Goal: Transaction & Acquisition: Purchase product/service

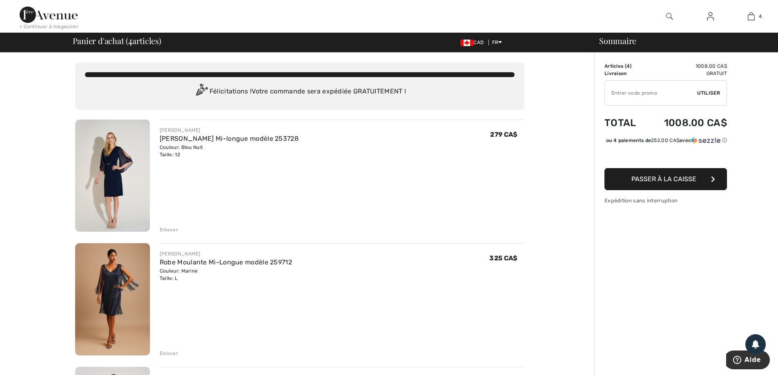
scroll to position [41, 0]
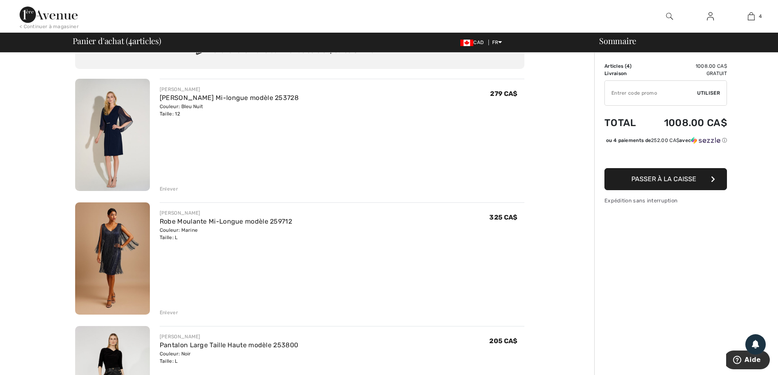
click at [166, 190] on div "Enlever" at bounding box center [169, 188] width 18 height 7
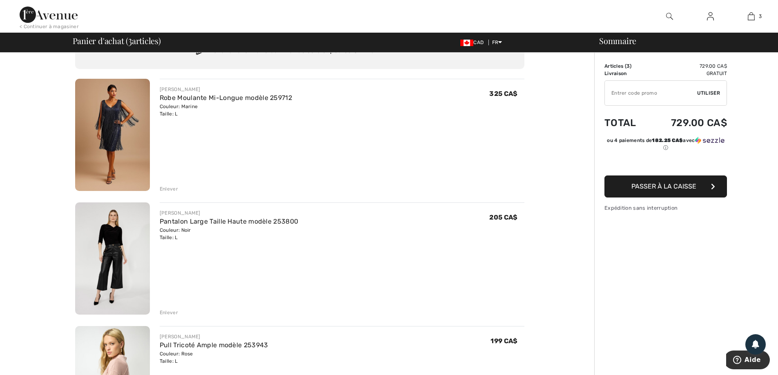
click at [169, 190] on div "Enlever" at bounding box center [169, 188] width 18 height 7
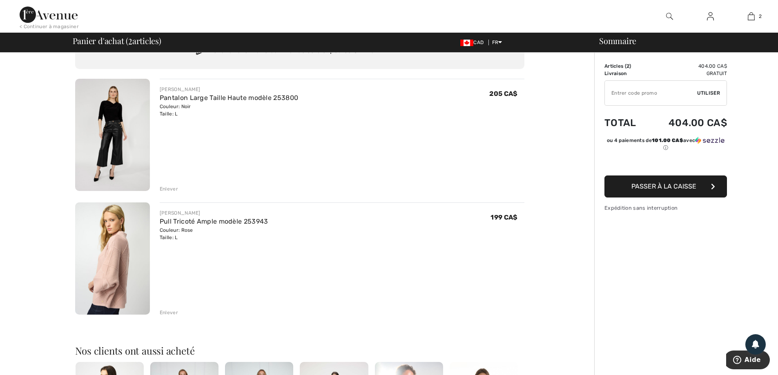
click at [644, 188] on span "Passer à la caisse" at bounding box center [664, 187] width 65 height 8
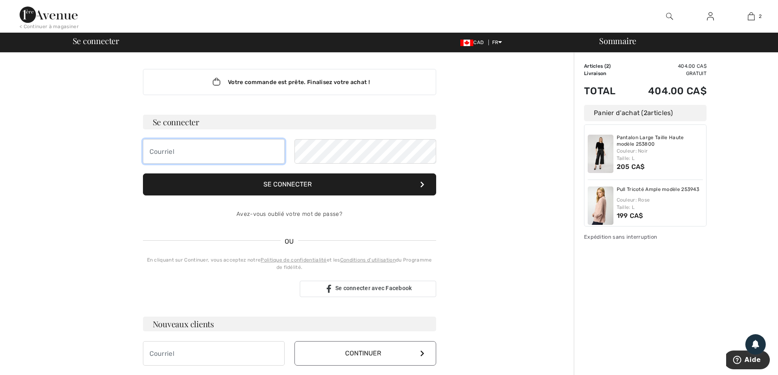
click at [174, 153] on input "email" at bounding box center [214, 151] width 142 height 25
type input "[PERSON_NAME][EMAIL_ADDRESS][DOMAIN_NAME]"
click at [292, 185] on button "Se connecter" at bounding box center [289, 185] width 293 height 22
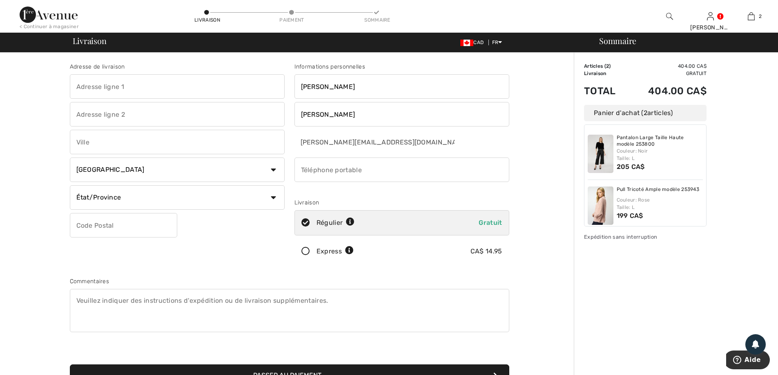
click at [110, 80] on input "text" at bounding box center [177, 86] width 215 height 25
type input "98 Rang Saint-Jacques"
type input "Saint-Isidore"
select select "QC"
type input "G0S2S0"
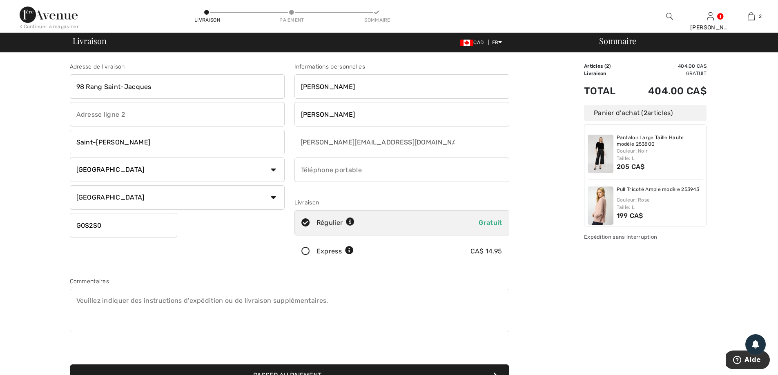
type input "4188820203"
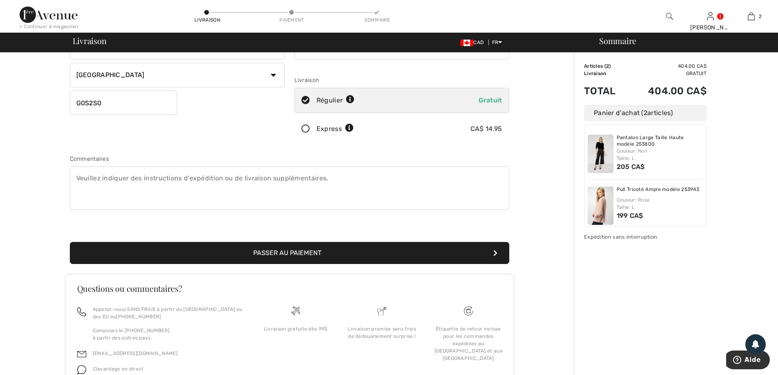
scroll to position [163, 0]
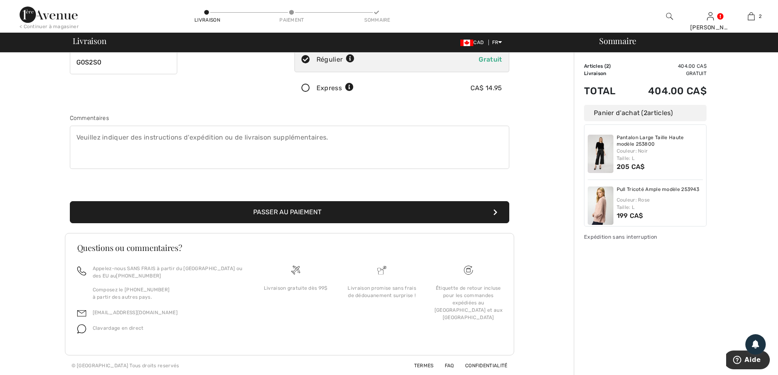
click at [274, 216] on button "Passer au paiement" at bounding box center [290, 212] width 440 height 22
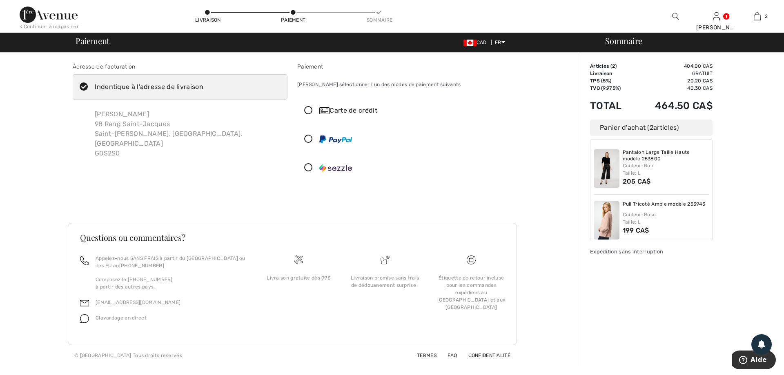
click at [360, 109] on div "Carte de crédit" at bounding box center [412, 111] width 187 height 10
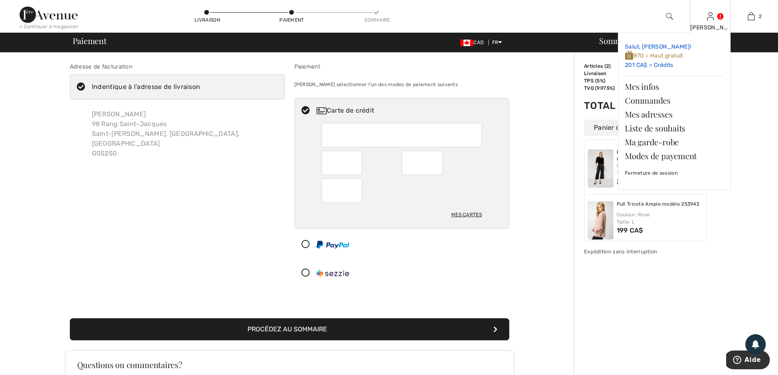
click at [652, 66] on link "Salut, JULIE! 870 = Haut gratuit 201 CA$ = Crédits" at bounding box center [674, 56] width 99 height 33
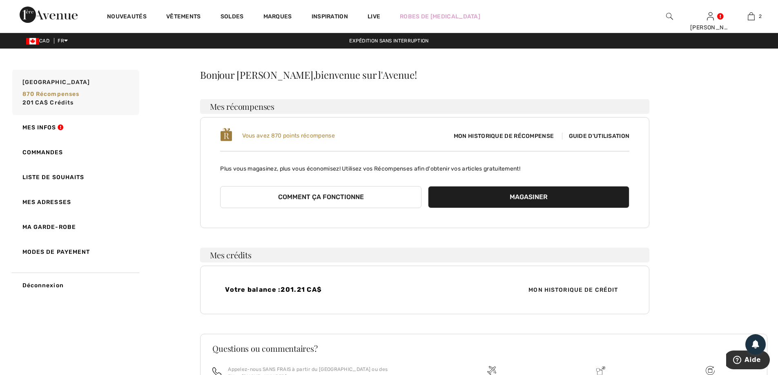
click at [602, 136] on span "Guide d'utilisation" at bounding box center [596, 136] width 68 height 7
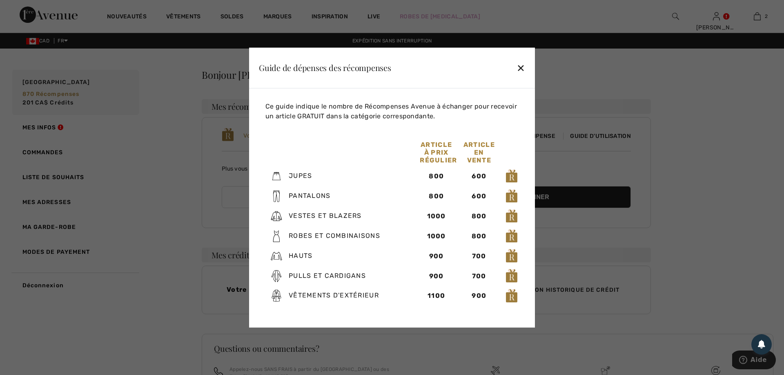
click at [520, 71] on div "✕" at bounding box center [521, 67] width 9 height 17
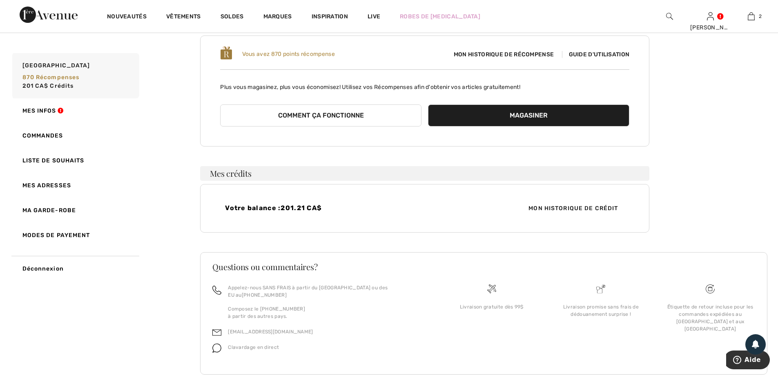
scroll to position [94, 0]
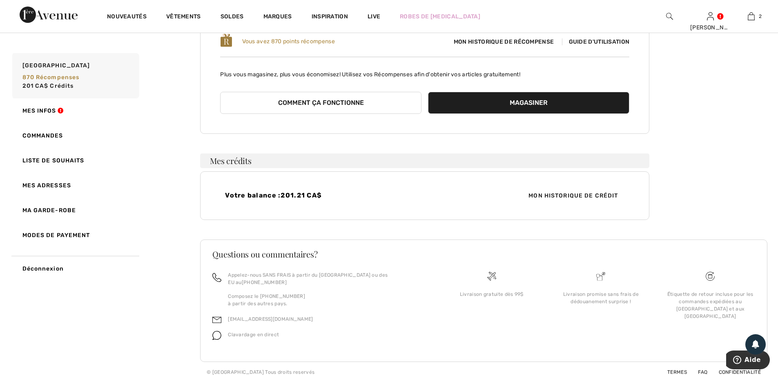
click at [546, 196] on span "Mon historique de crédit" at bounding box center [573, 196] width 103 height 9
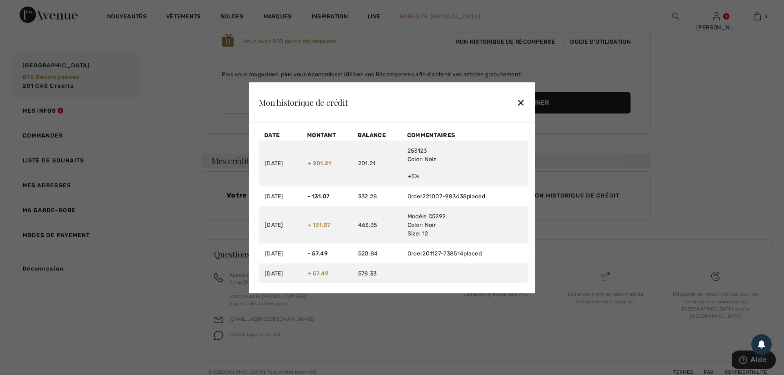
click at [521, 105] on div "✕" at bounding box center [521, 102] width 9 height 17
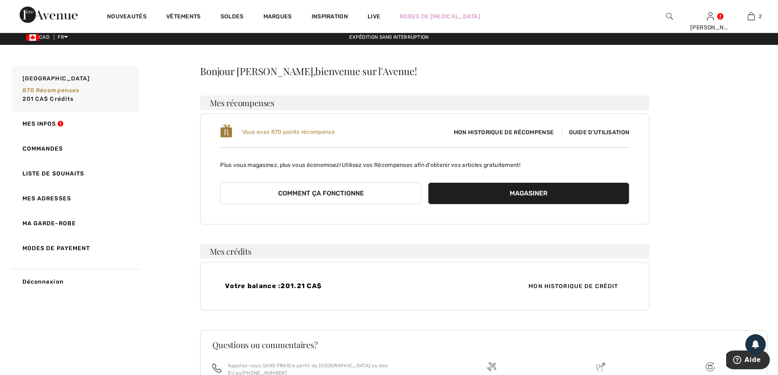
scroll to position [0, 0]
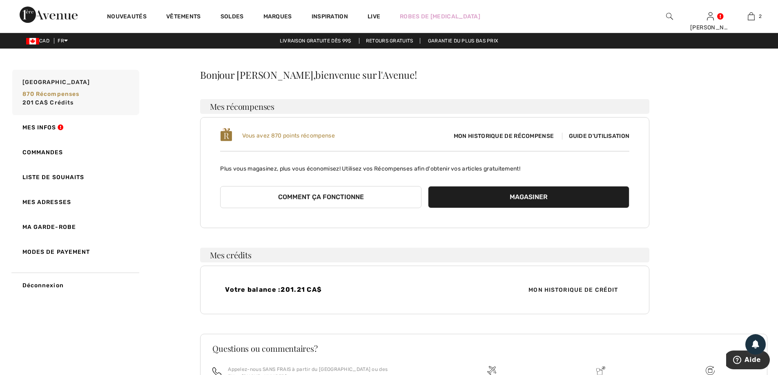
click at [582, 138] on span "Guide d'utilisation" at bounding box center [596, 136] width 68 height 7
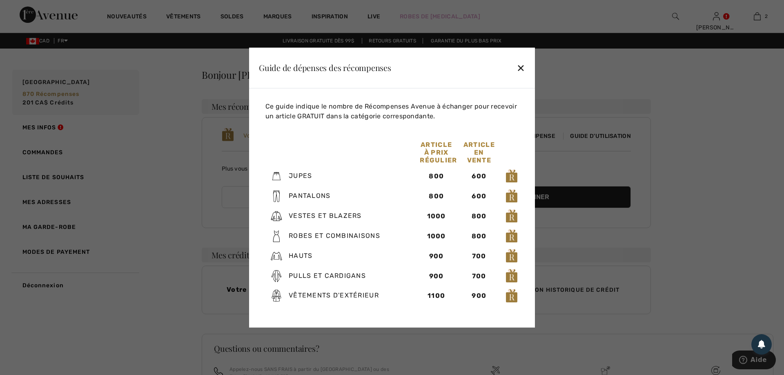
click at [50, 102] on div at bounding box center [392, 187] width 784 height 375
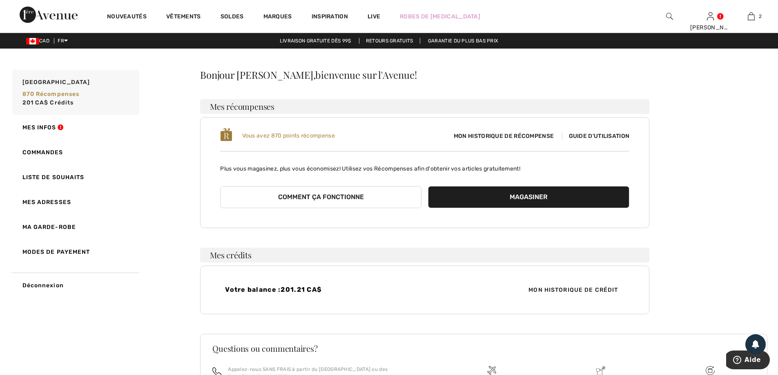
click at [50, 102] on span "201 CA$ Crédits" at bounding box center [47, 102] width 51 height 7
click at [526, 201] on button "Magasiner" at bounding box center [528, 197] width 201 height 22
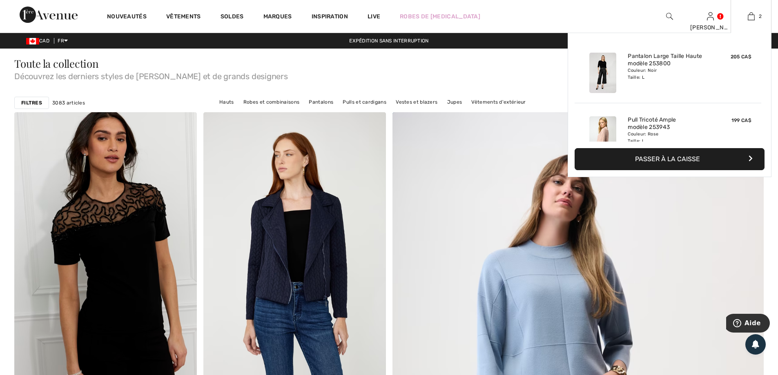
click at [670, 158] on button "Passer à la caisse" at bounding box center [670, 159] width 190 height 22
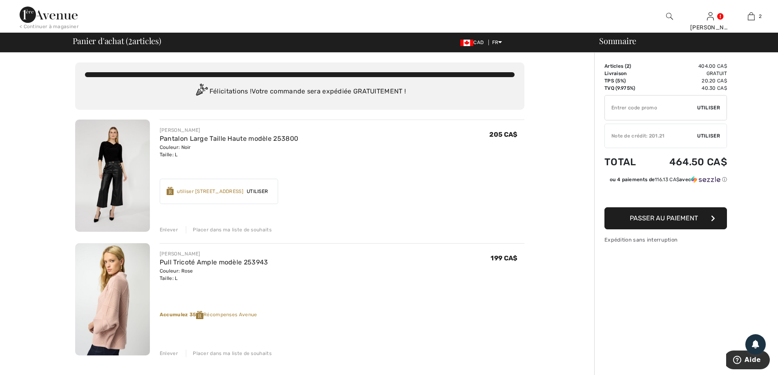
click at [271, 192] on span "Utiliser" at bounding box center [257, 191] width 28 height 7
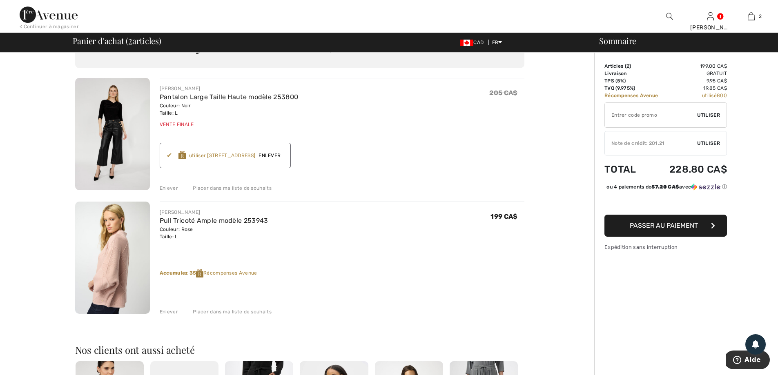
scroll to position [82, 0]
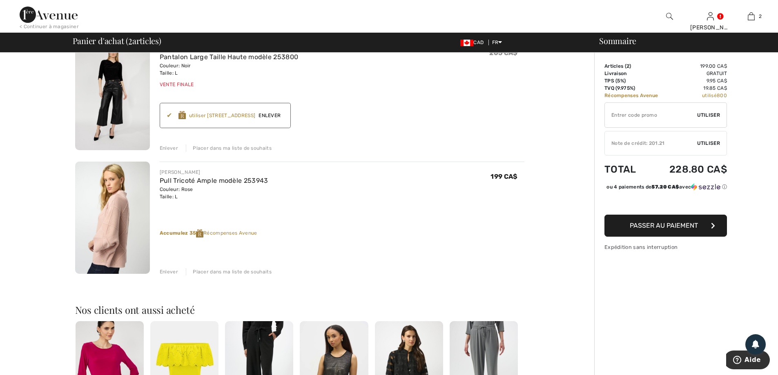
click at [710, 145] on span "Utiliser" at bounding box center [708, 143] width 23 height 7
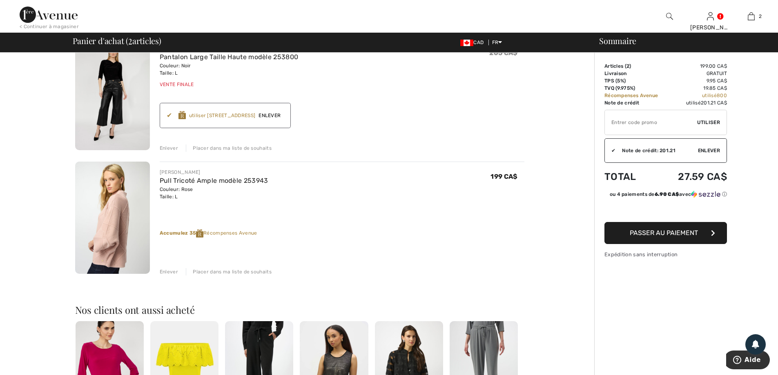
click at [667, 232] on span "Passer au paiement" at bounding box center [664, 233] width 68 height 8
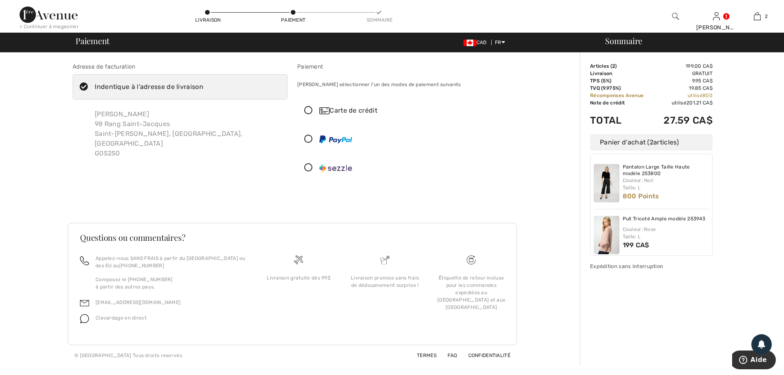
click at [308, 109] on icon at bounding box center [309, 111] width 22 height 9
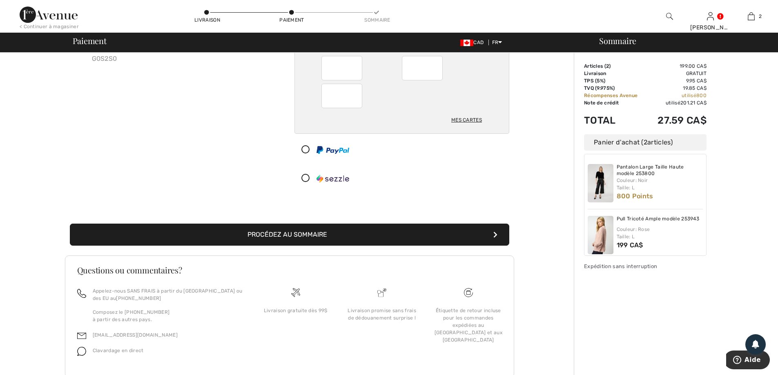
scroll to position [118, 0]
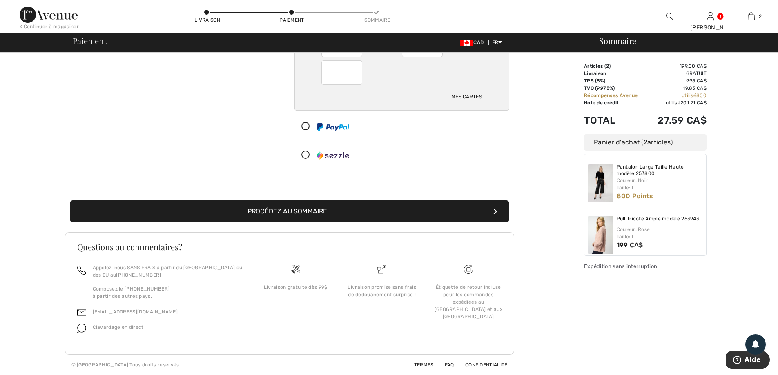
click at [296, 214] on button "Procédez au sommaire" at bounding box center [290, 212] width 440 height 22
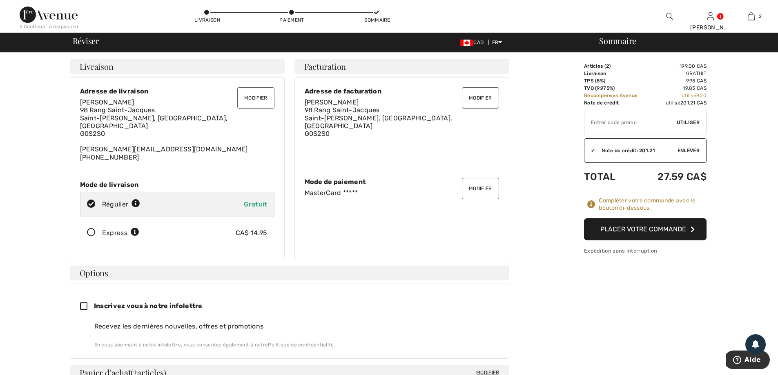
click at [616, 231] on button "Placer votre commande" at bounding box center [645, 230] width 123 height 22
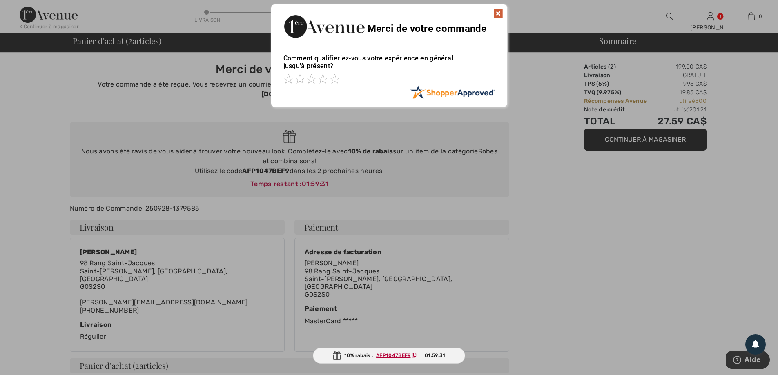
click at [498, 13] on img at bounding box center [498, 14] width 10 height 10
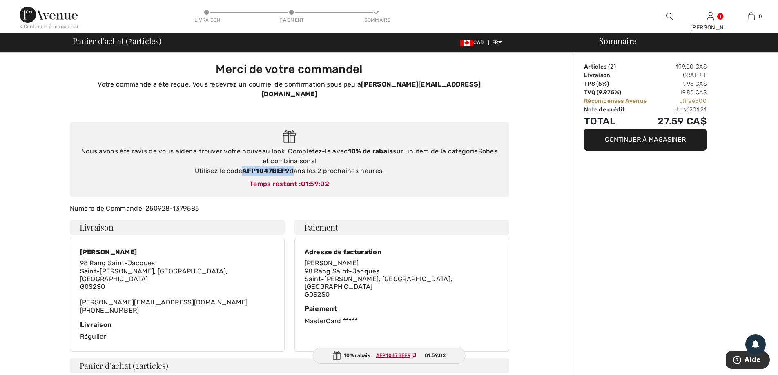
drag, startPoint x: 243, startPoint y: 159, endPoint x: 291, endPoint y: 159, distance: 48.2
click at [291, 159] on div "Nous avons été ravis de vous aider à trouver votre nouveau look. Complétez-le a…" at bounding box center [289, 161] width 423 height 29
copy div "AFP1047BEF9"
click at [623, 143] on button "Continuer à magasiner" at bounding box center [645, 140] width 123 height 22
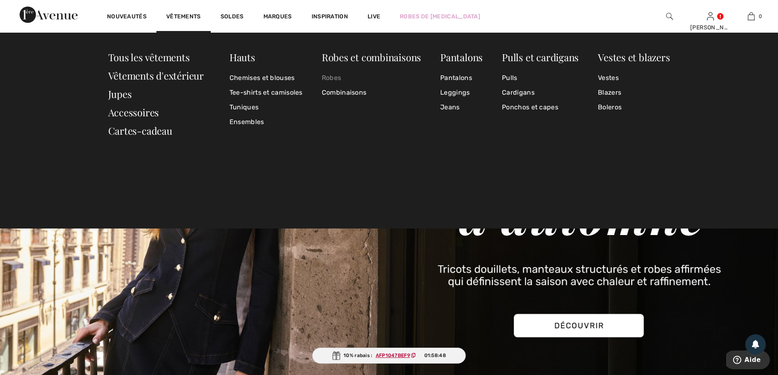
click at [335, 79] on link "Robes" at bounding box center [371, 78] width 99 height 15
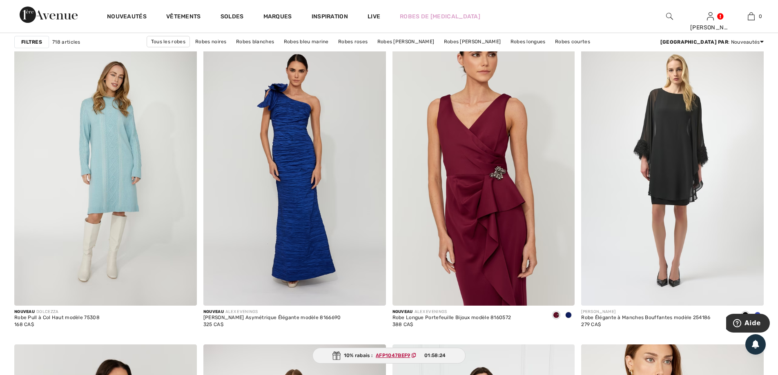
scroll to position [1471, 0]
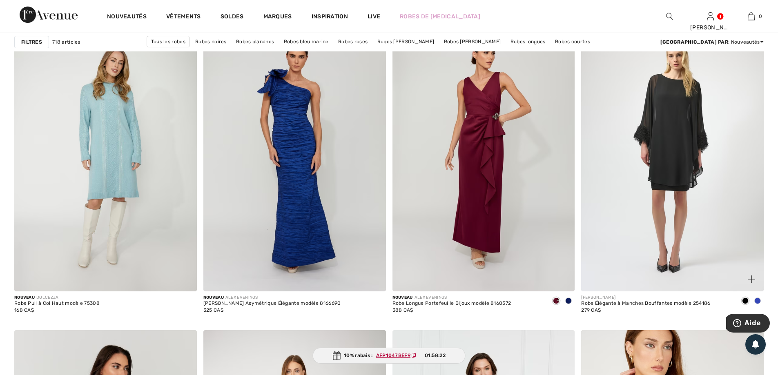
click at [756, 300] on span at bounding box center [758, 301] width 7 height 7
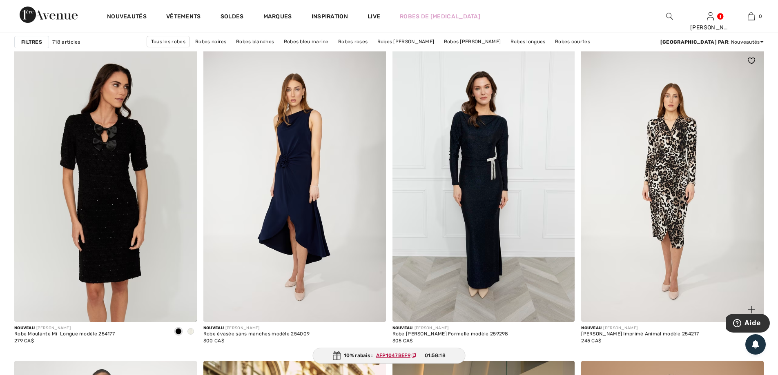
scroll to position [1757, 0]
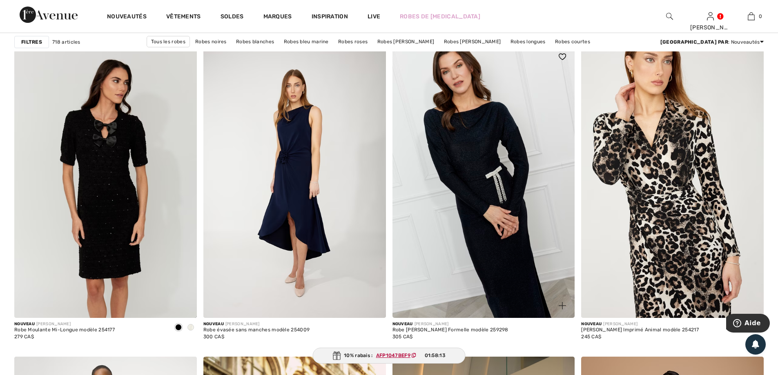
click at [501, 199] on img at bounding box center [484, 182] width 183 height 274
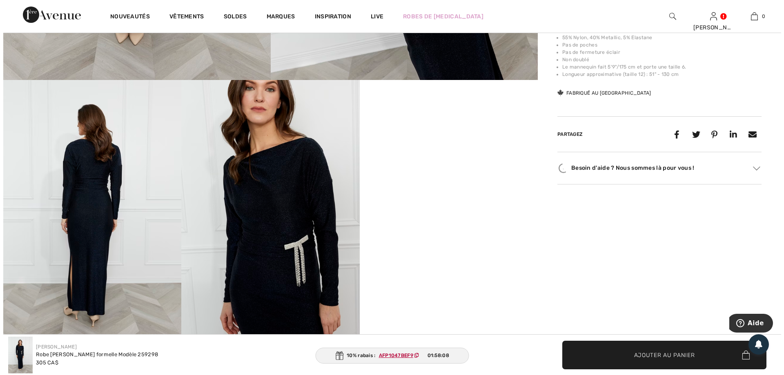
scroll to position [409, 0]
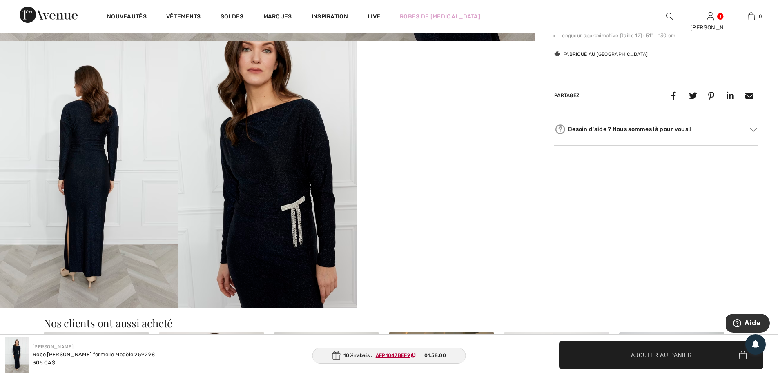
click at [269, 171] on img at bounding box center [267, 174] width 178 height 267
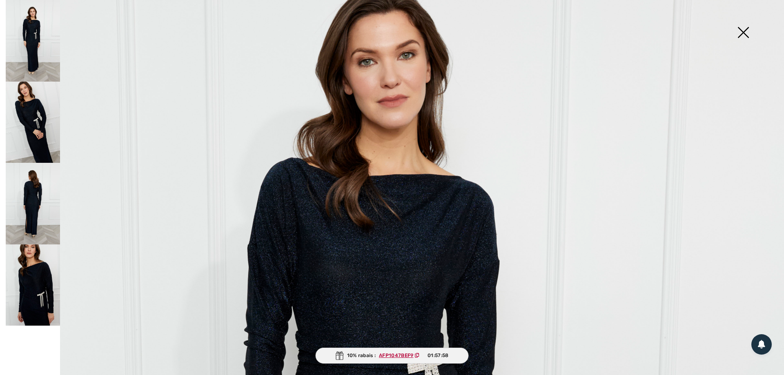
scroll to position [123, 0]
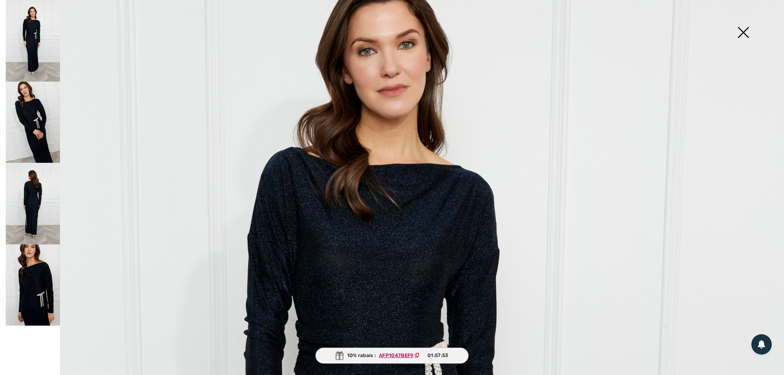
click at [34, 198] on img at bounding box center [33, 204] width 54 height 82
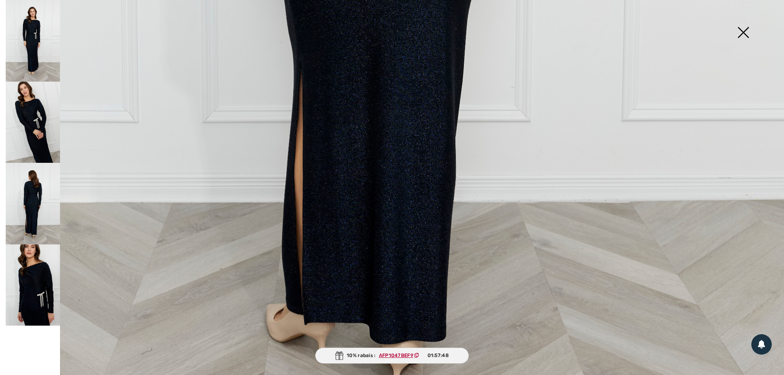
scroll to position [735, 0]
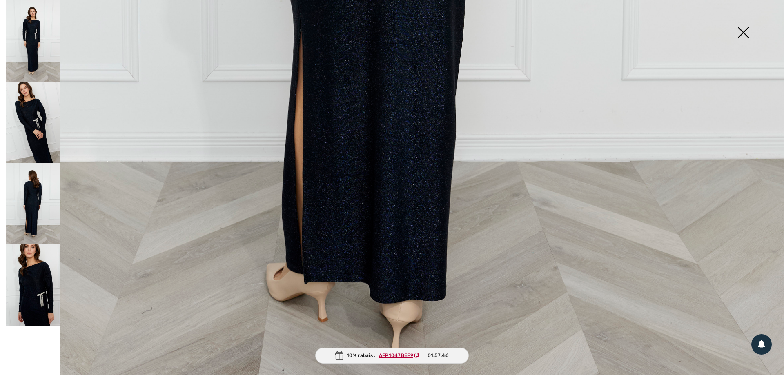
click at [31, 127] on img at bounding box center [33, 123] width 54 height 82
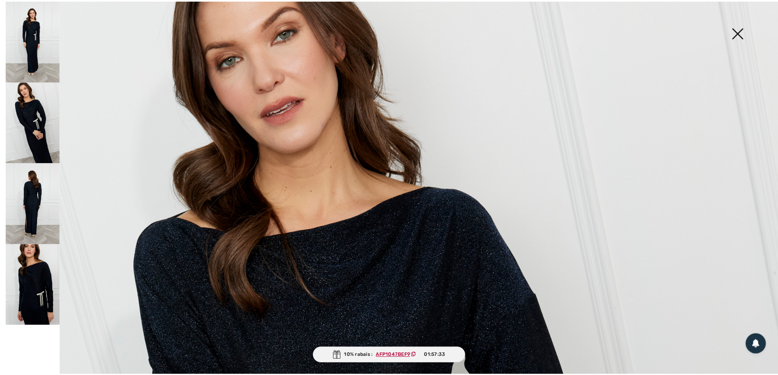
scroll to position [57, 0]
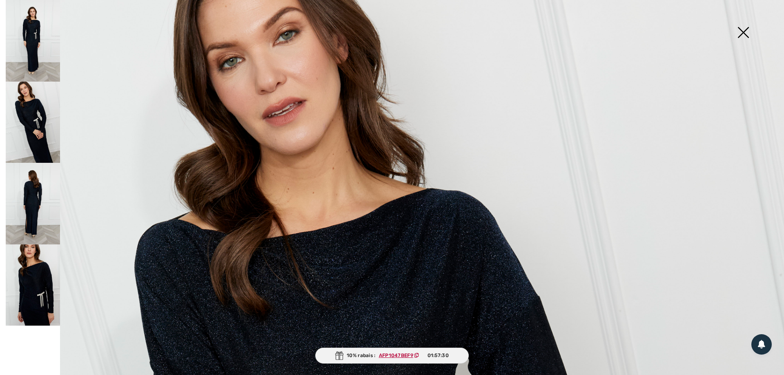
click at [745, 36] on img at bounding box center [743, 33] width 41 height 42
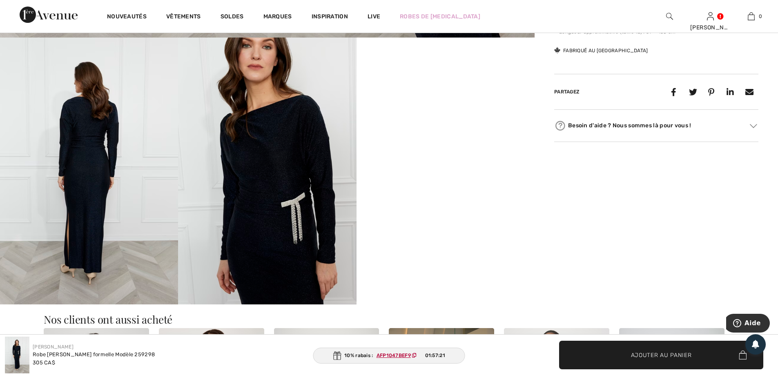
scroll to position [409, 0]
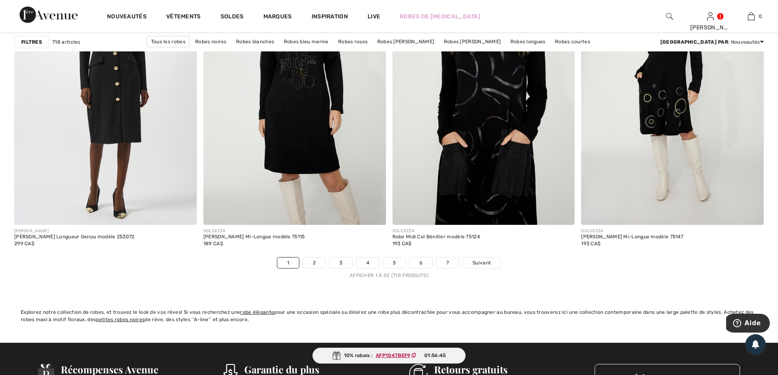
scroll to position [4657, 0]
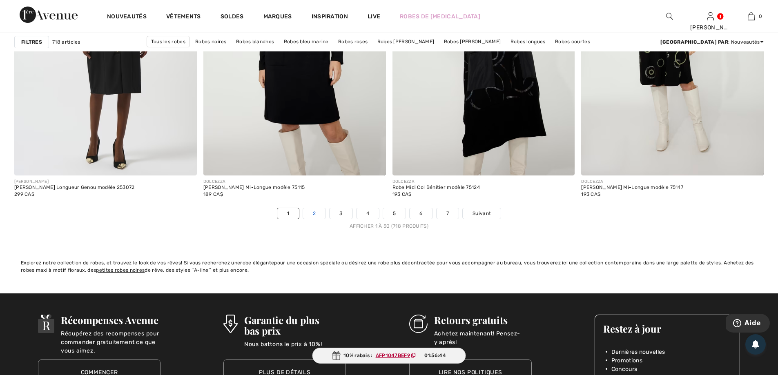
click at [315, 217] on link "2" at bounding box center [314, 213] width 22 height 11
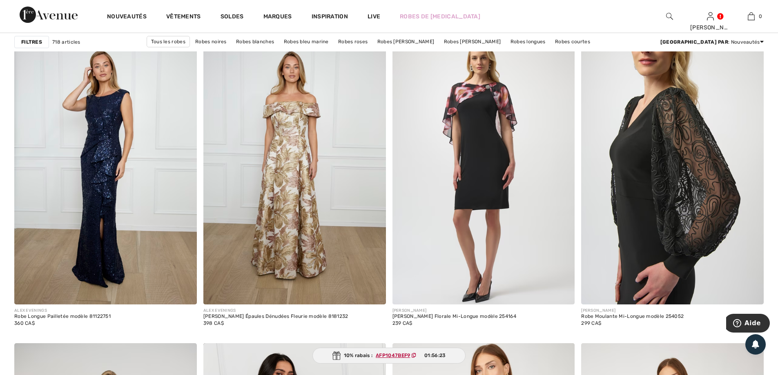
scroll to position [694, 0]
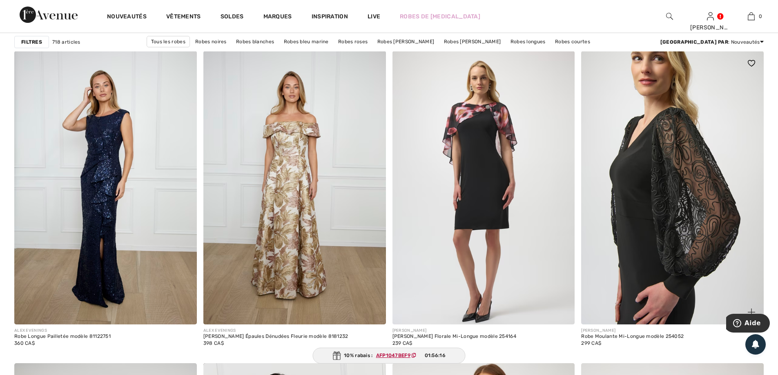
click at [655, 208] on img at bounding box center [672, 188] width 183 height 274
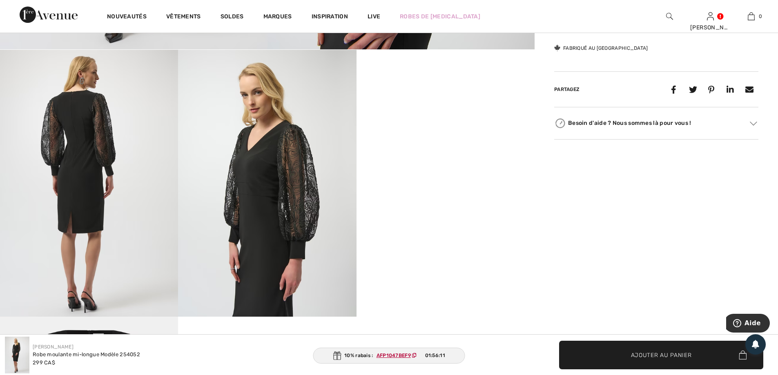
scroll to position [409, 0]
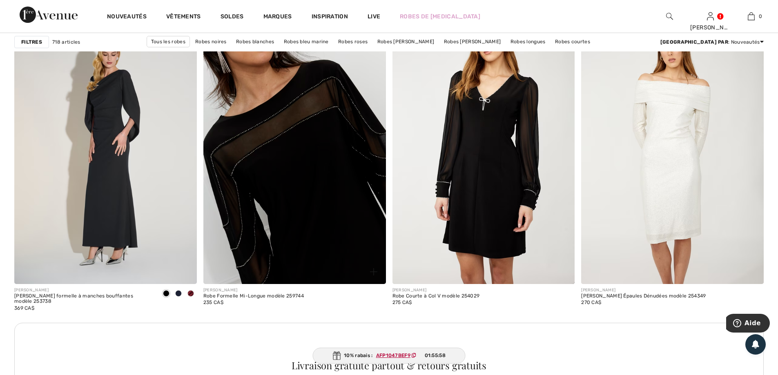
scroll to position [1062, 0]
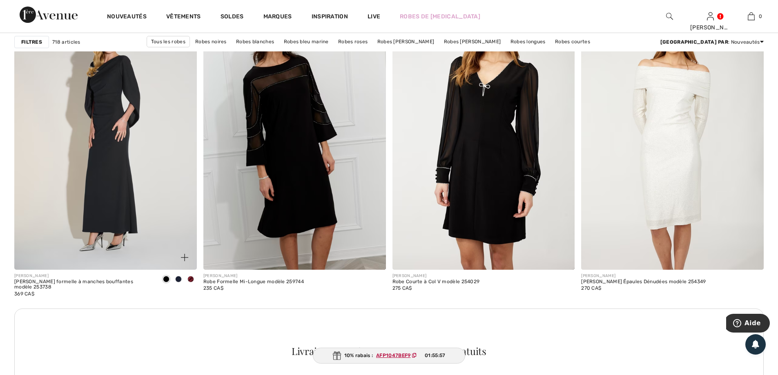
click at [176, 278] on span at bounding box center [178, 279] width 7 height 7
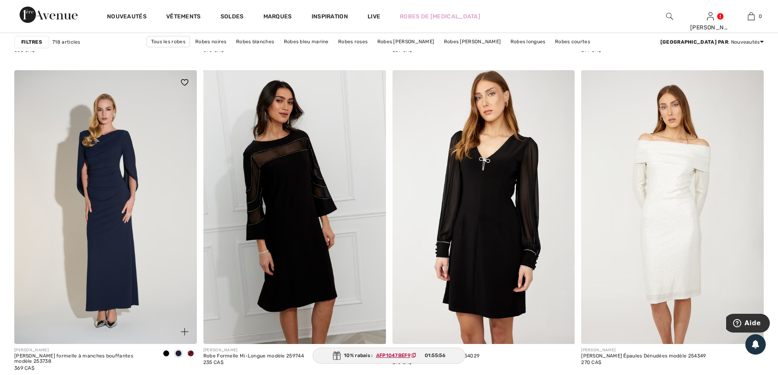
scroll to position [980, 0]
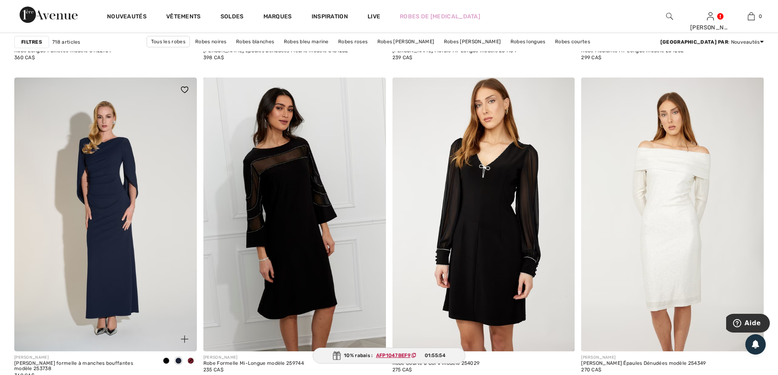
click at [114, 205] on img at bounding box center [105, 215] width 183 height 274
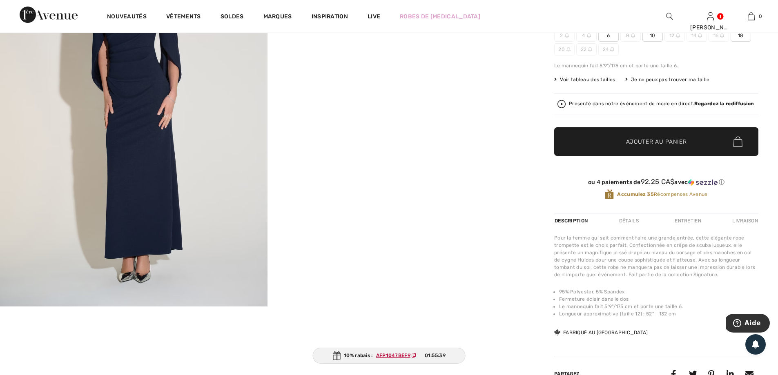
scroll to position [41, 0]
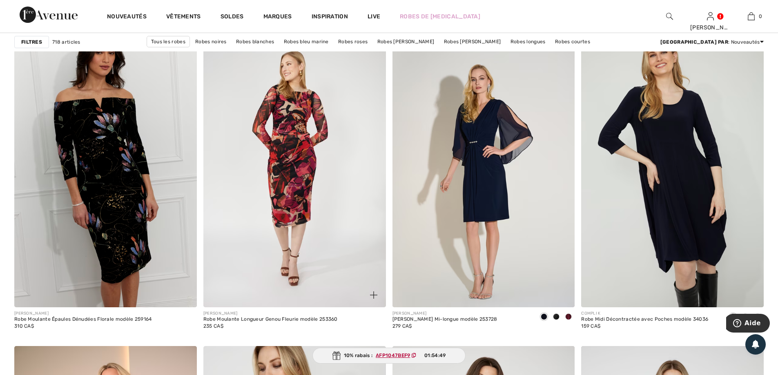
scroll to position [3152, 0]
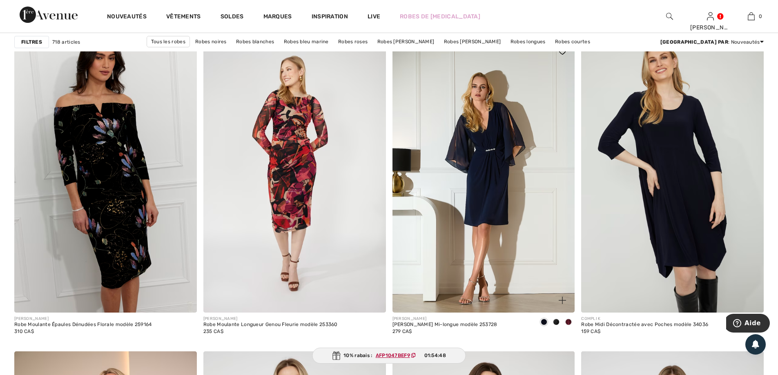
click at [469, 206] on img at bounding box center [484, 176] width 183 height 274
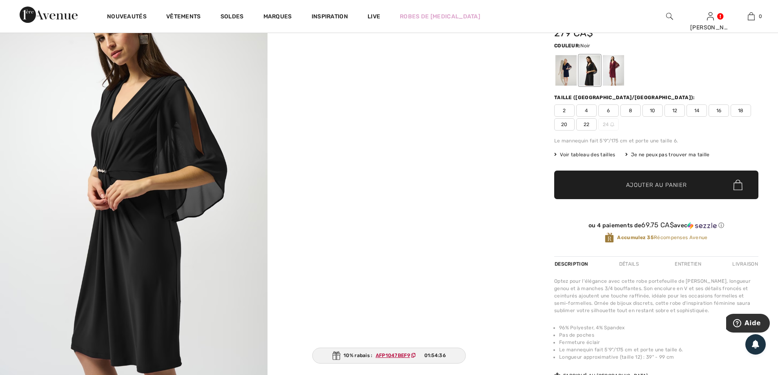
scroll to position [41, 0]
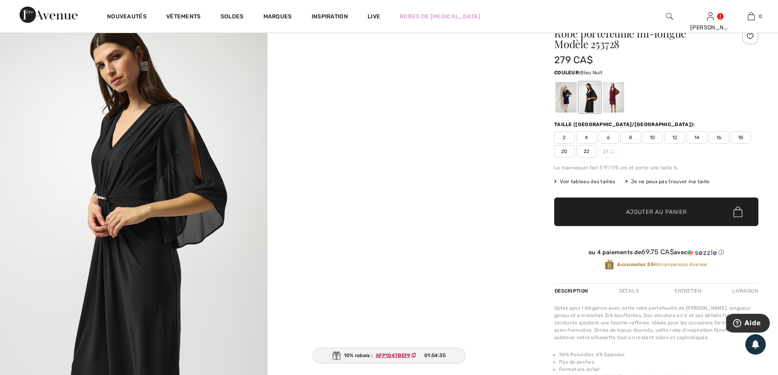
click at [565, 100] on div at bounding box center [566, 97] width 21 height 31
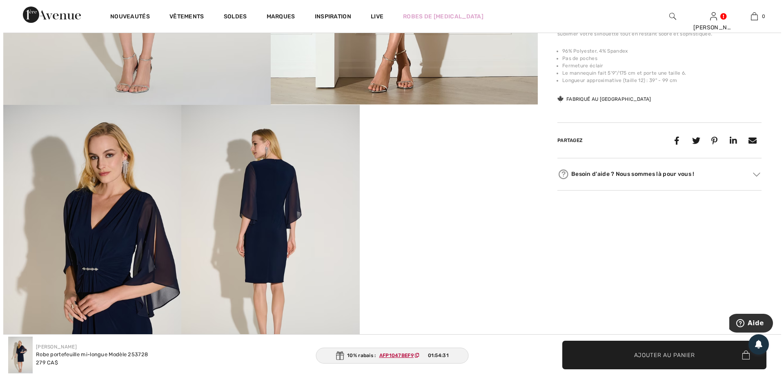
scroll to position [368, 0]
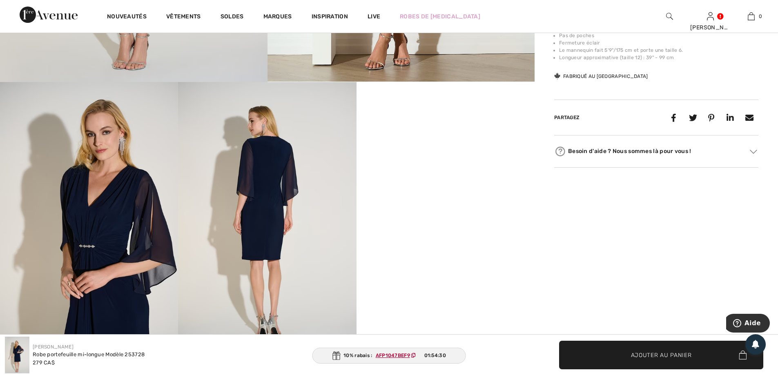
click at [265, 173] on img at bounding box center [267, 215] width 178 height 267
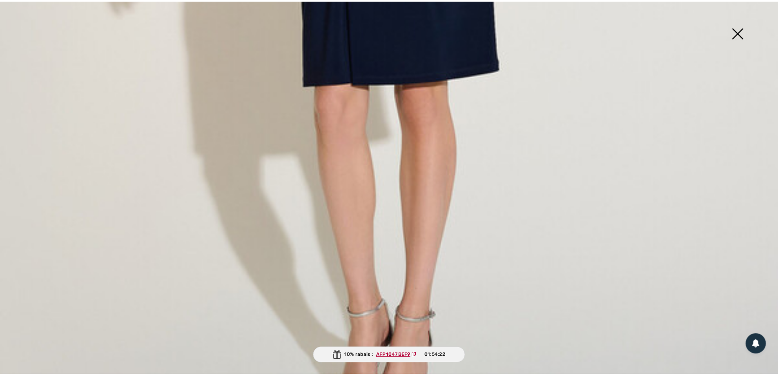
scroll to position [792, 0]
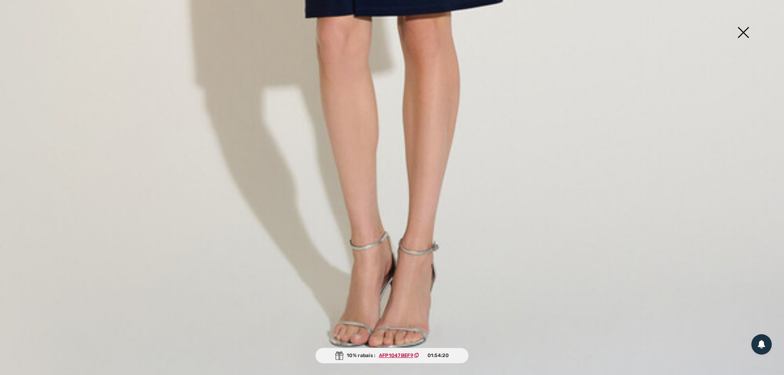
click at [745, 39] on img at bounding box center [743, 33] width 41 height 42
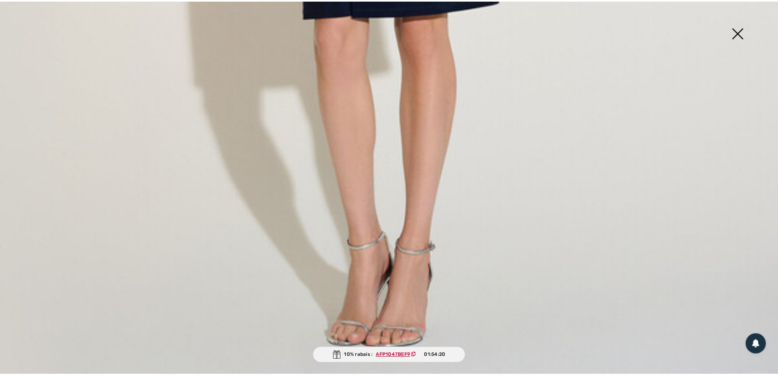
scroll to position [783, 0]
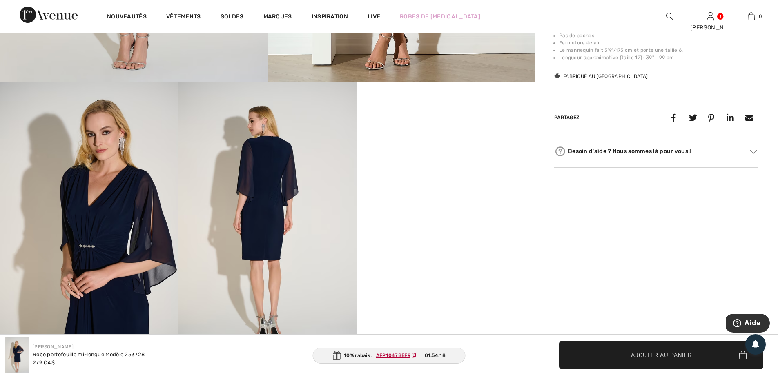
click at [252, 201] on img at bounding box center [267, 215] width 178 height 267
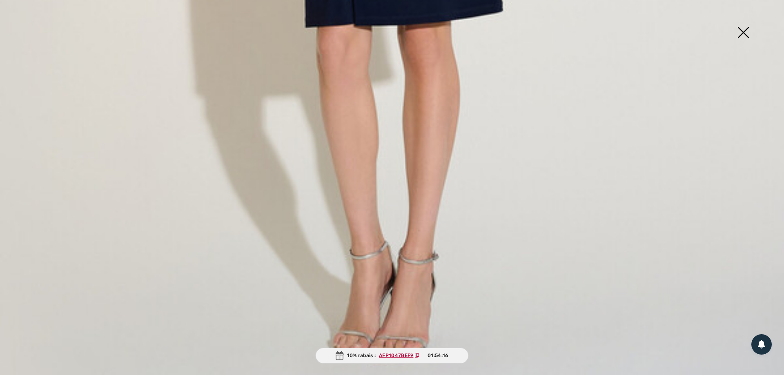
click at [742, 33] on img at bounding box center [743, 33] width 41 height 42
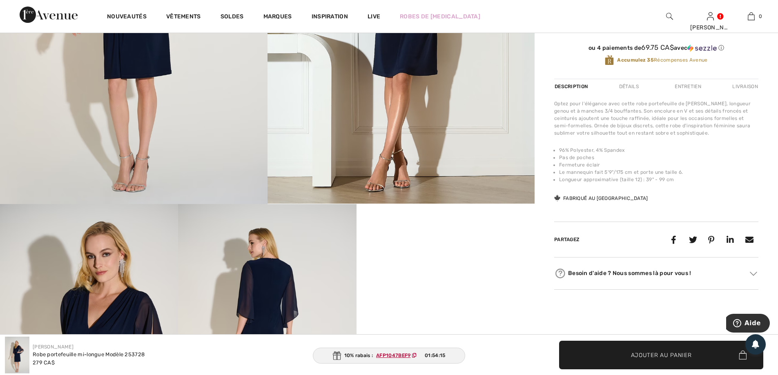
scroll to position [245, 0]
click at [209, 94] on img at bounding box center [134, 4] width 268 height 401
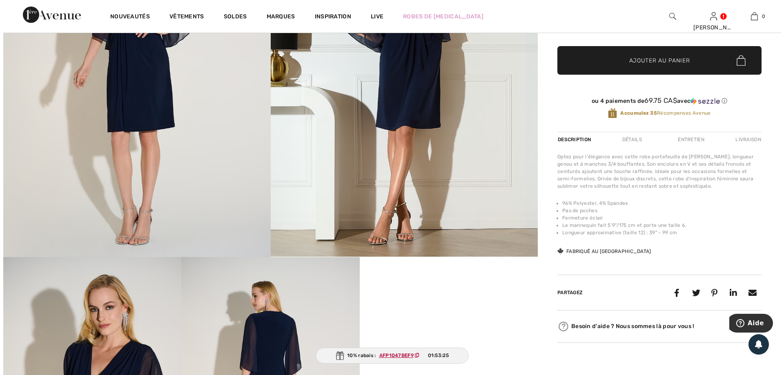
scroll to position [41, 0]
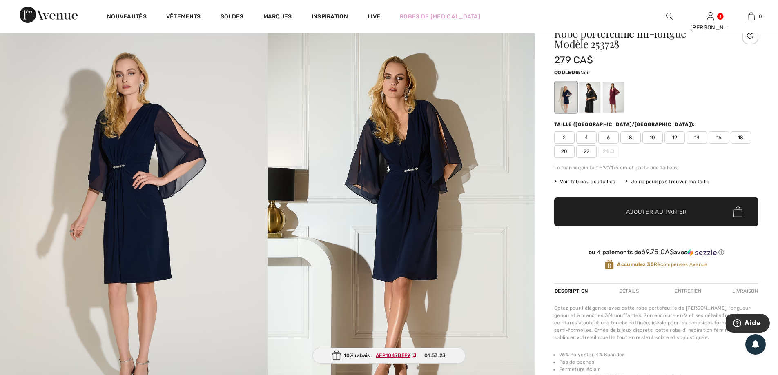
click at [586, 99] on div at bounding box center [589, 97] width 21 height 31
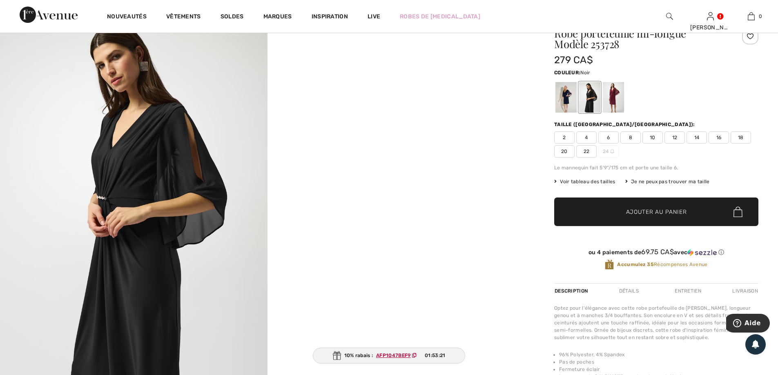
click at [156, 171] on img at bounding box center [134, 208] width 268 height 400
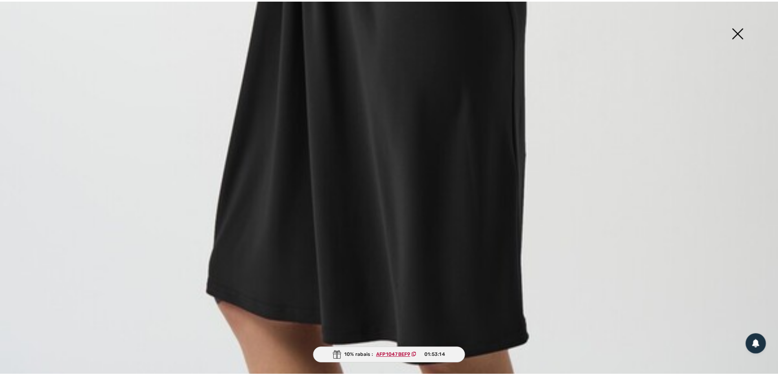
scroll to position [790, 0]
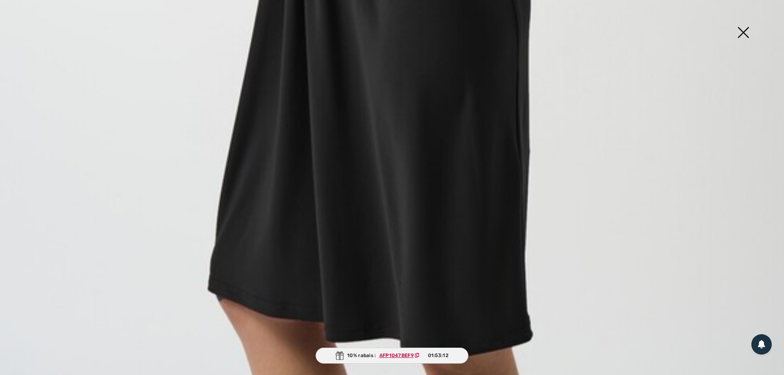
click at [750, 35] on img at bounding box center [743, 33] width 41 height 42
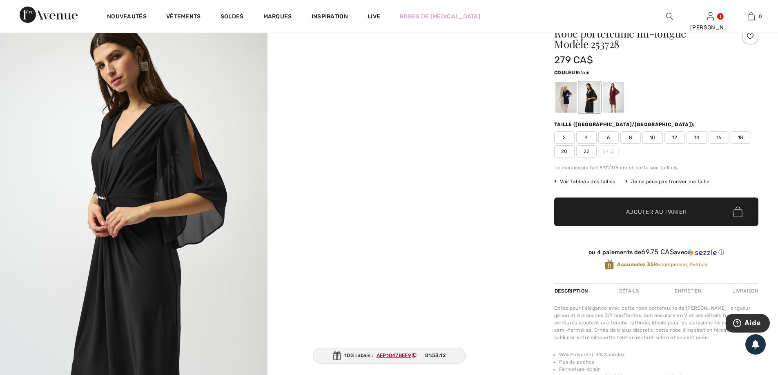
scroll to position [781, 0]
click at [622, 99] on div at bounding box center [613, 97] width 21 height 31
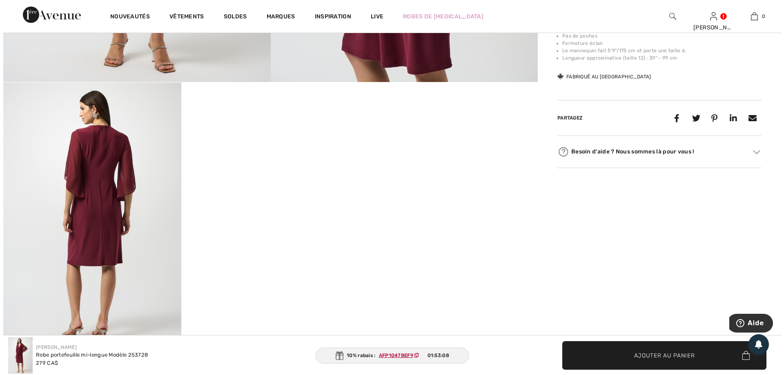
scroll to position [368, 0]
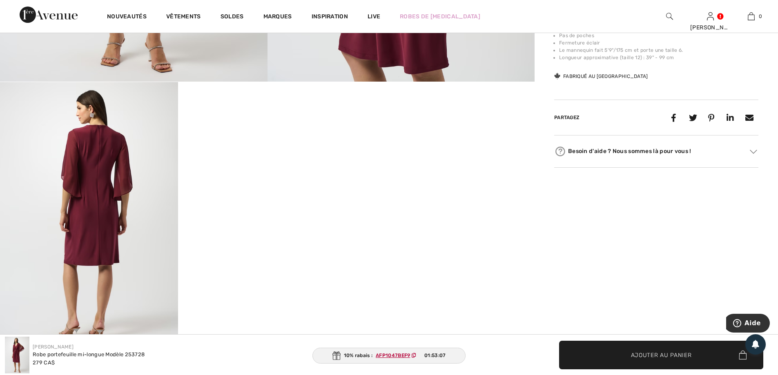
click at [77, 194] on img at bounding box center [89, 215] width 178 height 267
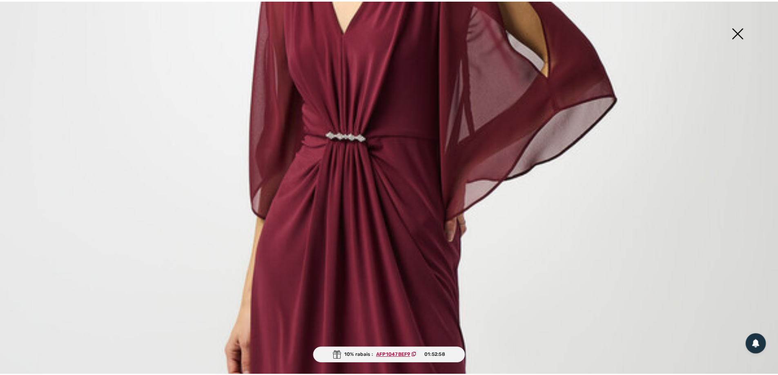
scroll to position [286, 0]
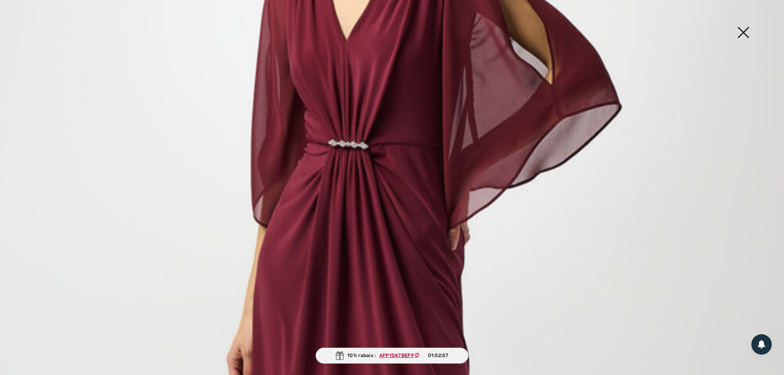
click at [748, 30] on img at bounding box center [743, 33] width 41 height 42
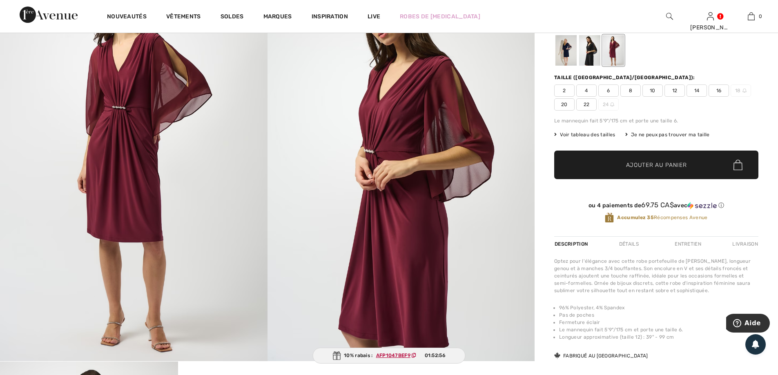
scroll to position [0, 0]
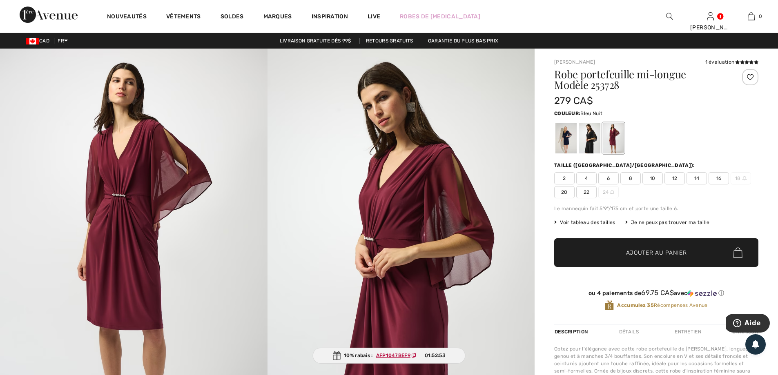
click at [561, 141] on div at bounding box center [566, 138] width 21 height 31
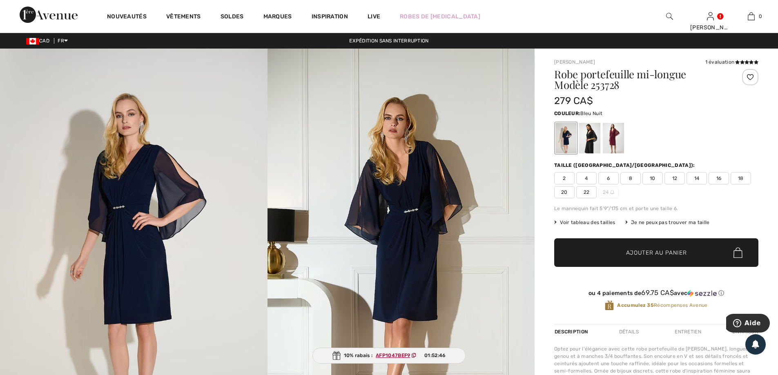
click at [673, 179] on span "12" at bounding box center [675, 178] width 20 height 12
click at [664, 250] on span "Ajouter au panier" at bounding box center [656, 253] width 61 height 9
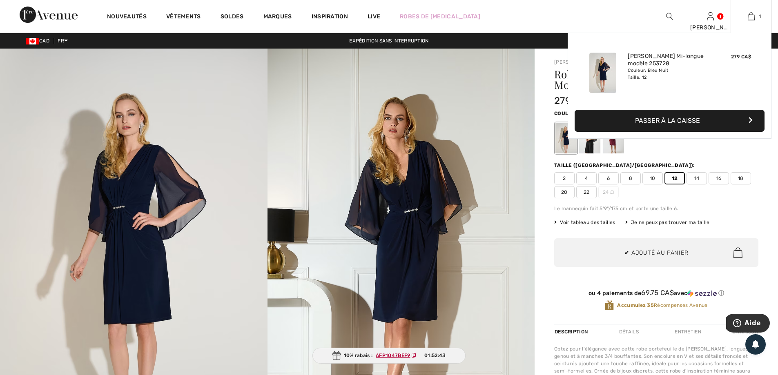
click at [649, 124] on button "Passer à la caisse" at bounding box center [670, 121] width 190 height 22
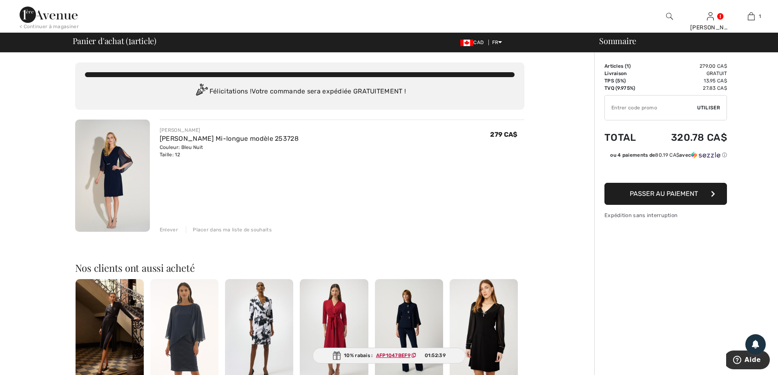
click at [706, 108] on span "Utiliser" at bounding box center [708, 107] width 23 height 7
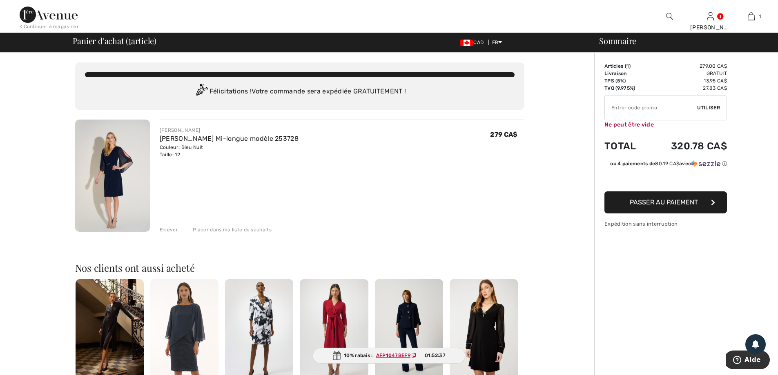
click at [706, 108] on span "Utiliser" at bounding box center [708, 107] width 23 height 7
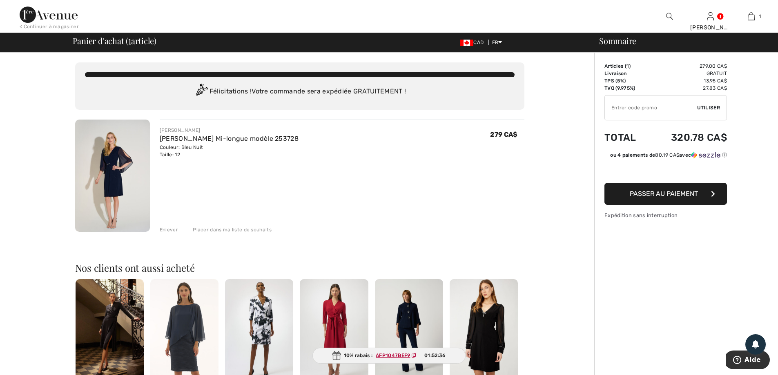
click at [654, 106] on input "TEXT" at bounding box center [651, 108] width 92 height 25
paste input "AFP1047BEF9"
type input "AFP1047BEF9"
click at [707, 109] on span "Utiliser" at bounding box center [708, 107] width 23 height 7
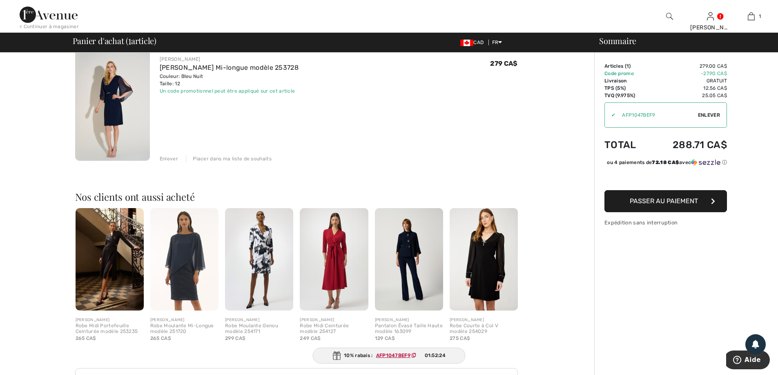
scroll to position [82, 0]
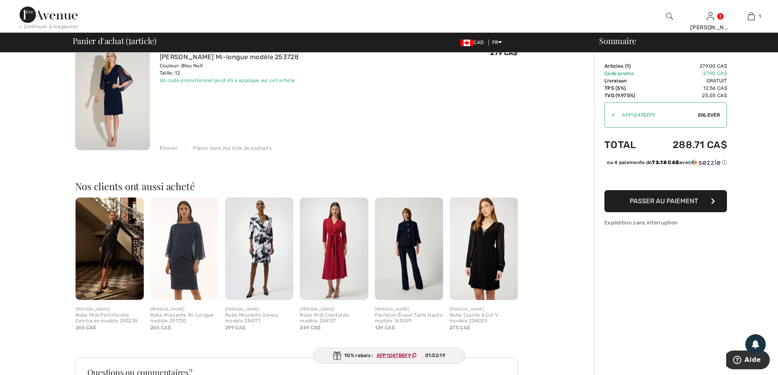
click at [186, 240] on img at bounding box center [184, 249] width 68 height 103
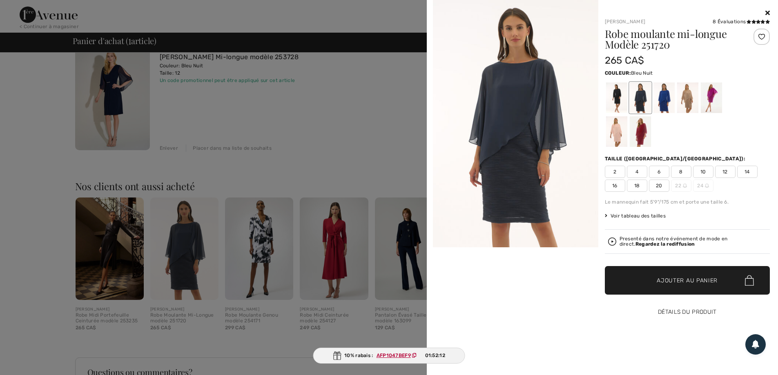
click at [696, 312] on button "Détails du produit" at bounding box center [687, 312] width 165 height 29
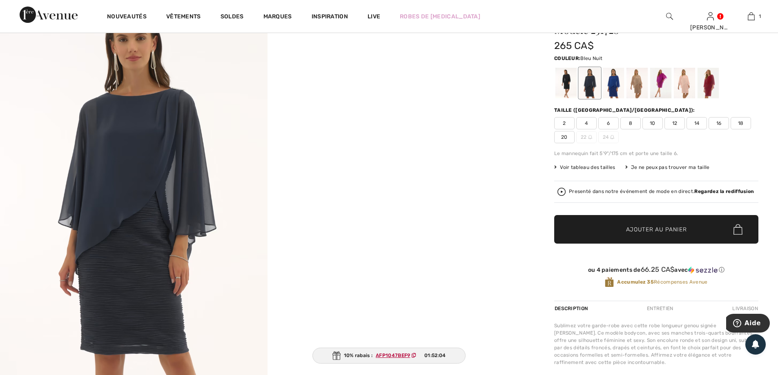
scroll to position [41, 0]
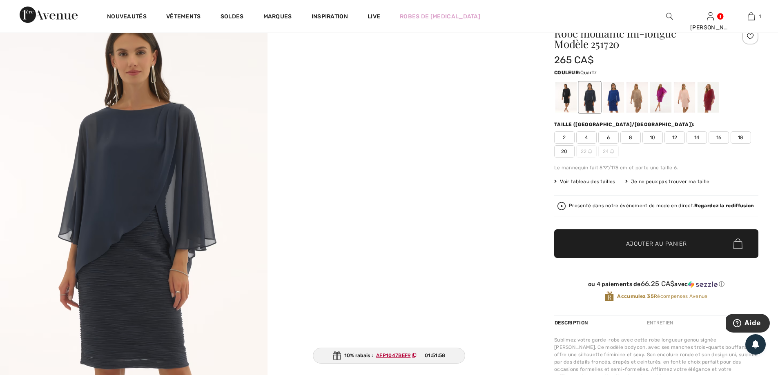
click at [689, 100] on div at bounding box center [684, 97] width 21 height 31
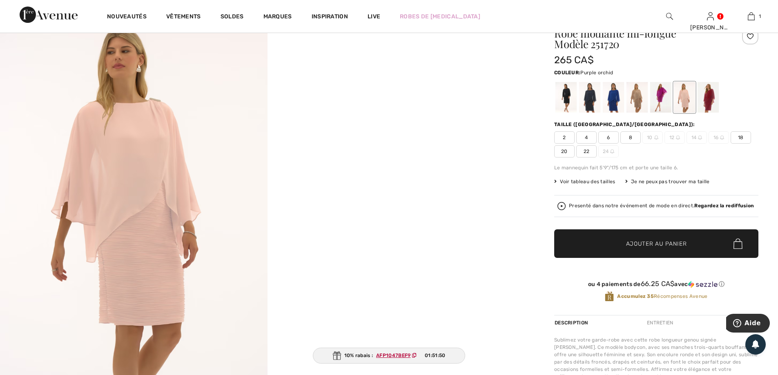
click at [659, 100] on div at bounding box center [660, 97] width 21 height 31
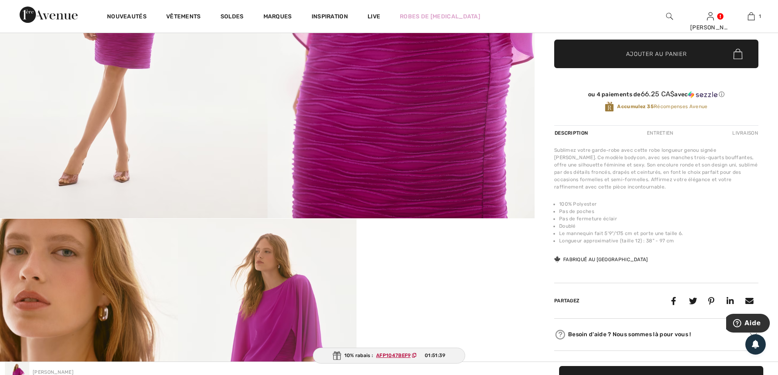
scroll to position [0, 0]
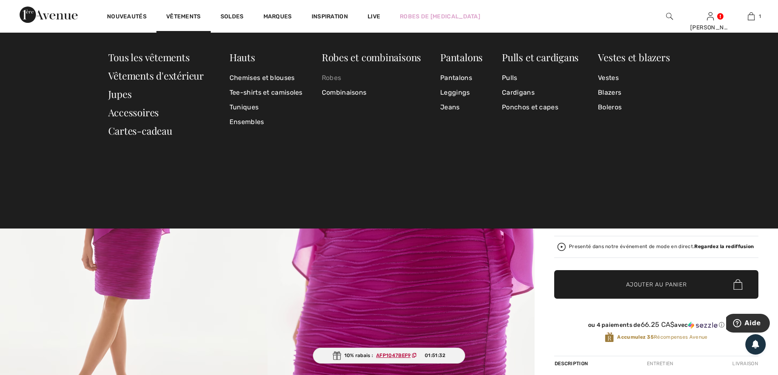
click at [328, 77] on link "Robes" at bounding box center [371, 78] width 99 height 15
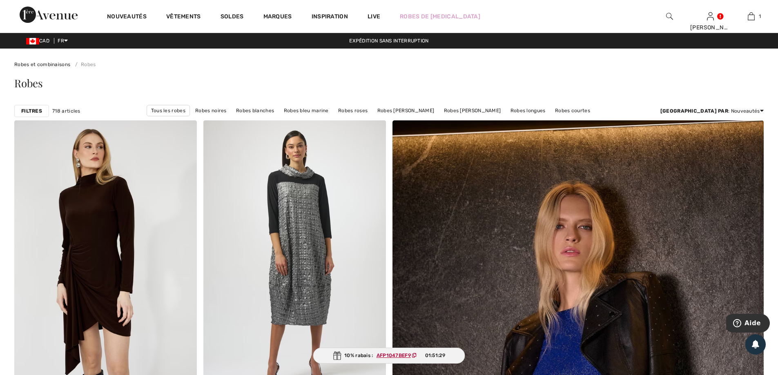
click at [33, 111] on strong "Filtres" at bounding box center [31, 110] width 21 height 7
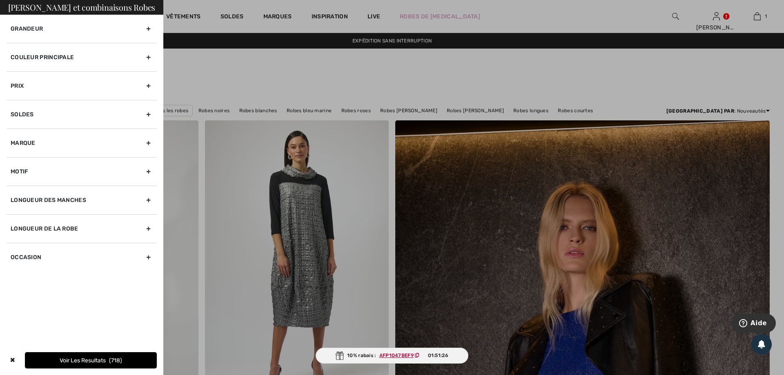
click at [150, 60] on div "Couleur Principale" at bounding box center [82, 57] width 150 height 29
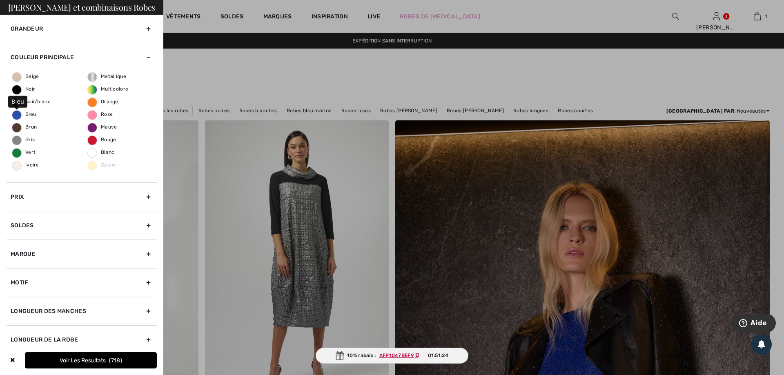
click at [25, 112] on span "Bleu" at bounding box center [24, 115] width 24 height 6
click at [0, 0] on input "Bleu" at bounding box center [0, 0] width 0 height 0
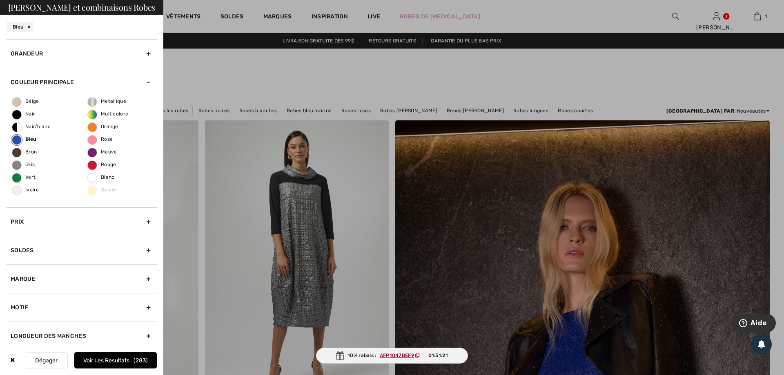
click at [99, 362] on button "Voir les resultats 283" at bounding box center [115, 361] width 83 height 16
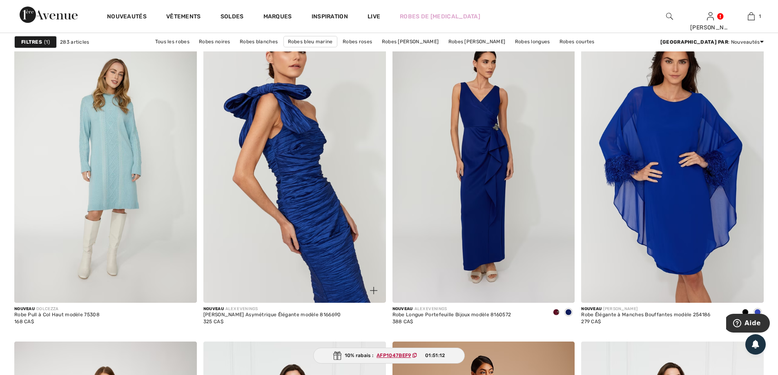
scroll to position [735, 0]
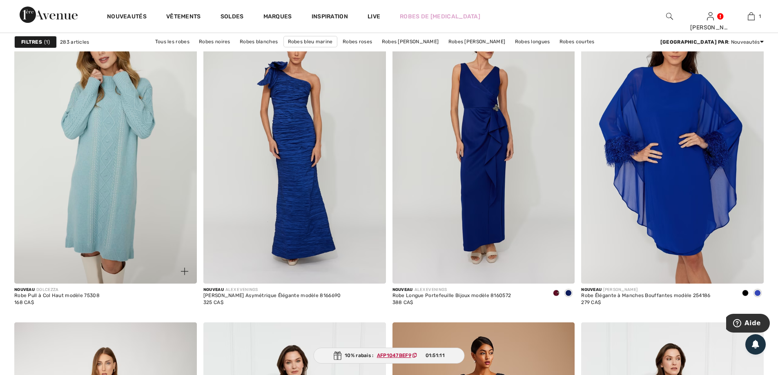
click at [110, 142] on img at bounding box center [105, 147] width 183 height 274
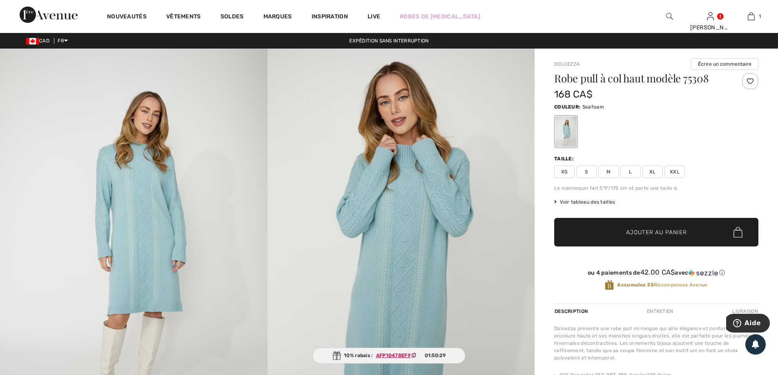
click at [632, 171] on span "L" at bounding box center [631, 172] width 20 height 12
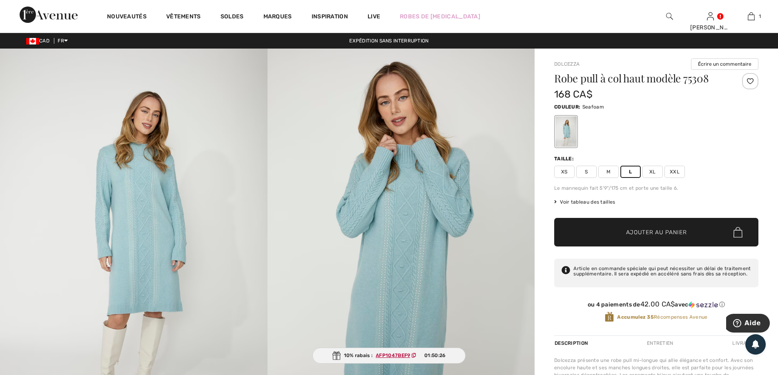
click at [647, 232] on span "Ajouter au panier" at bounding box center [656, 232] width 61 height 9
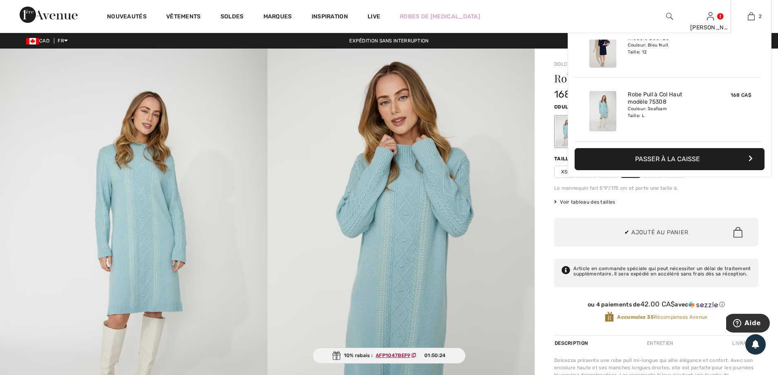
click at [652, 163] on button "Passer à la caisse" at bounding box center [670, 159] width 190 height 22
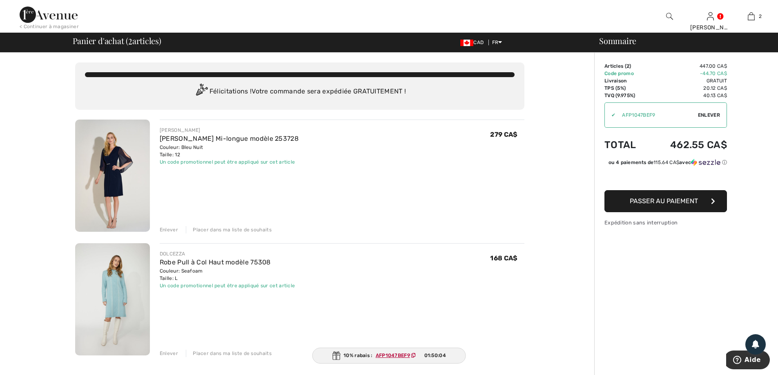
click at [169, 355] on div "Enlever" at bounding box center [169, 353] width 18 height 7
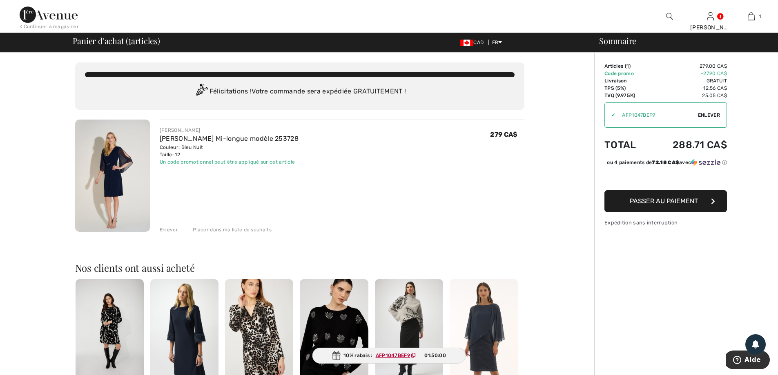
click at [181, 325] on img at bounding box center [184, 330] width 68 height 103
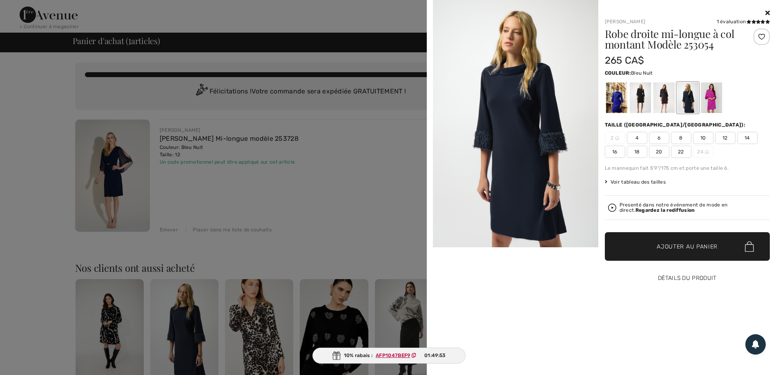
click at [660, 277] on button "Détails du produit" at bounding box center [687, 278] width 165 height 29
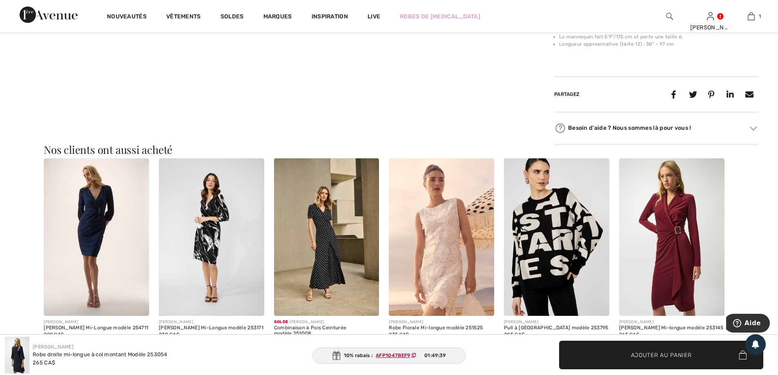
scroll to position [449, 0]
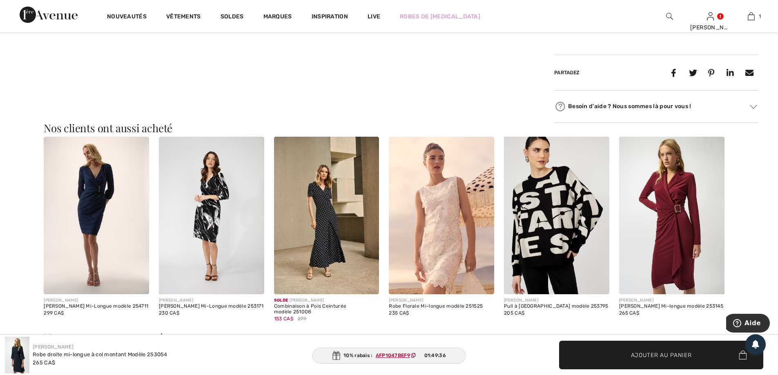
click at [95, 208] on img at bounding box center [96, 216] width 105 height 158
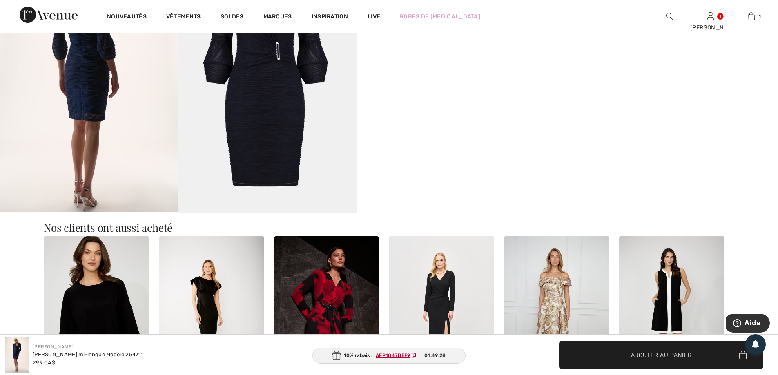
scroll to position [858, 0]
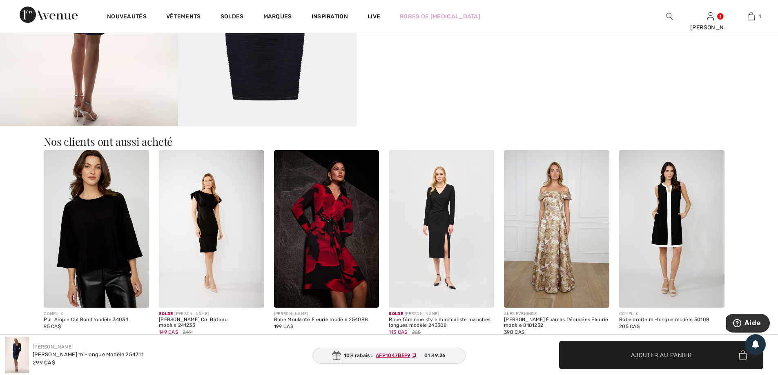
click at [83, 231] on img at bounding box center [96, 229] width 105 height 158
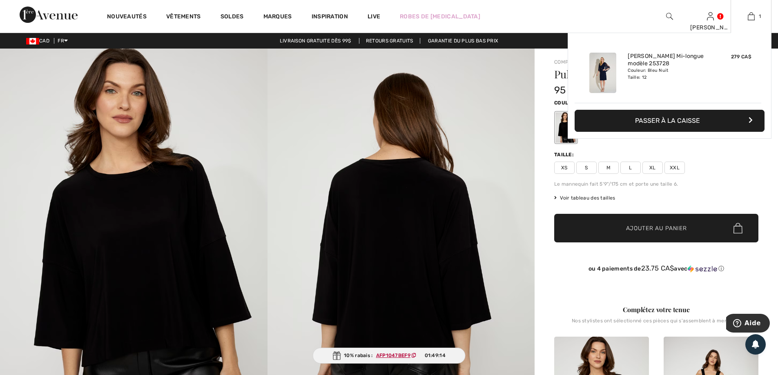
click at [665, 120] on button "Passer à la caisse" at bounding box center [670, 121] width 190 height 22
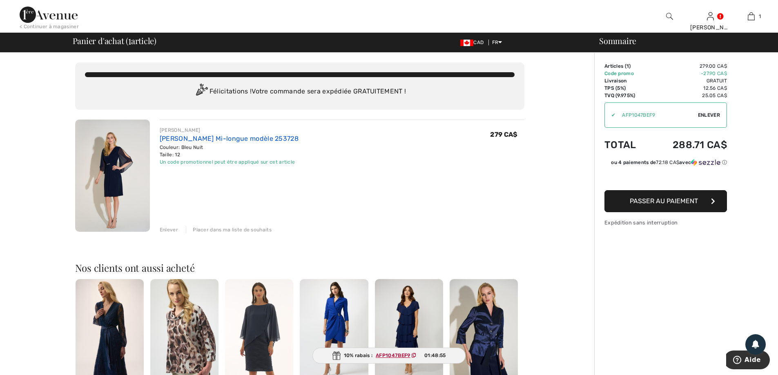
click at [184, 140] on link "[PERSON_NAME] Mi-longue modèle 253728" at bounding box center [229, 139] width 139 height 8
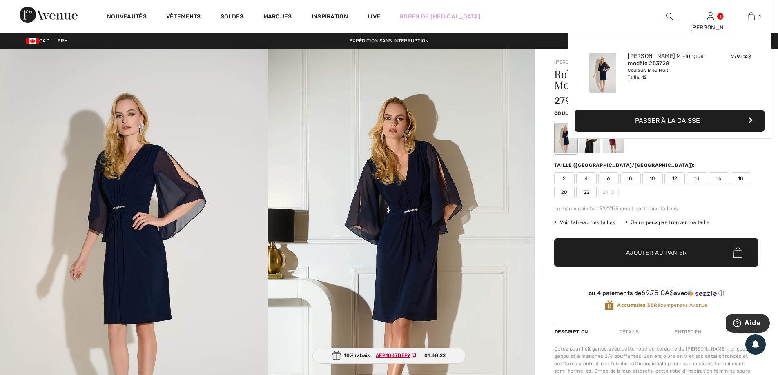
click at [677, 117] on button "Passer à la caisse" at bounding box center [670, 121] width 190 height 22
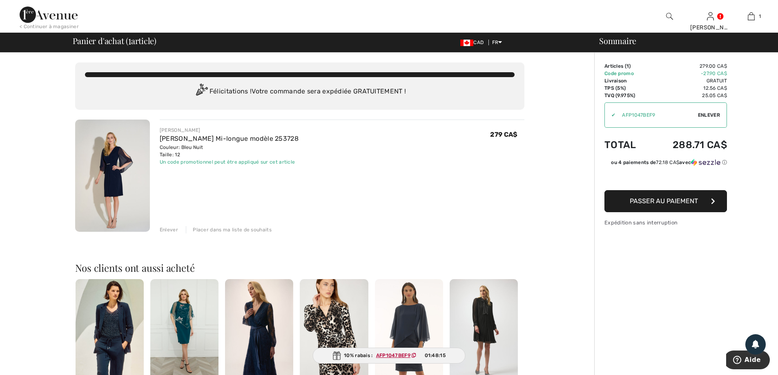
click at [261, 319] on img at bounding box center [259, 330] width 68 height 103
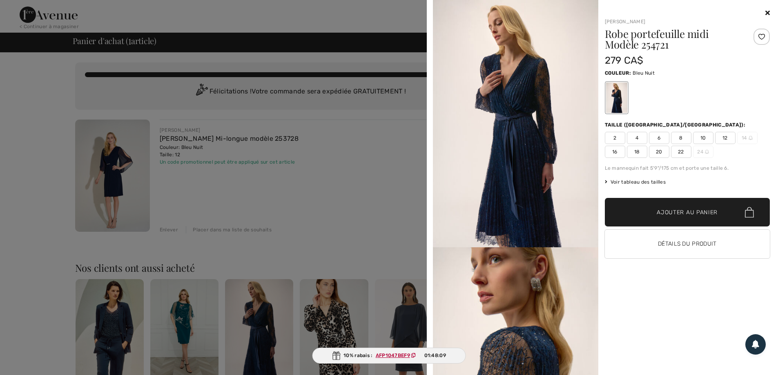
click at [767, 14] on icon at bounding box center [768, 12] width 4 height 7
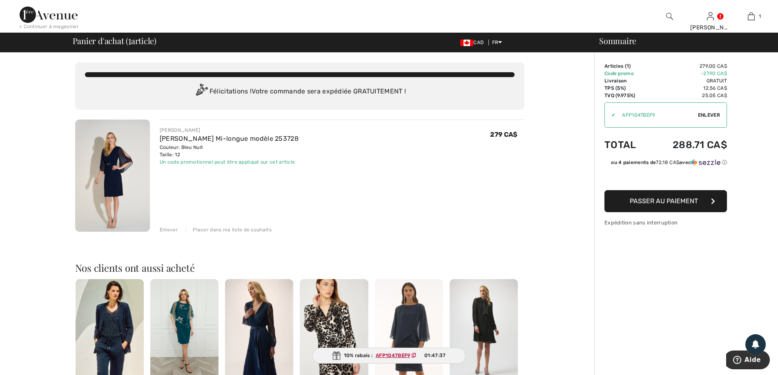
click at [463, 178] on div "JOSEPH RIBKOFF Robe Portefeuille Mi-longue modèle 253728 Couleur: Bleu Nuit Tai…" at bounding box center [342, 177] width 365 height 114
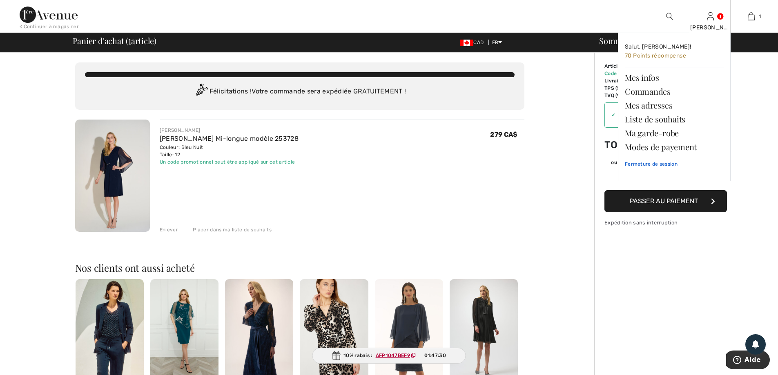
click at [655, 166] on link "Fermeture de session" at bounding box center [674, 164] width 99 height 20
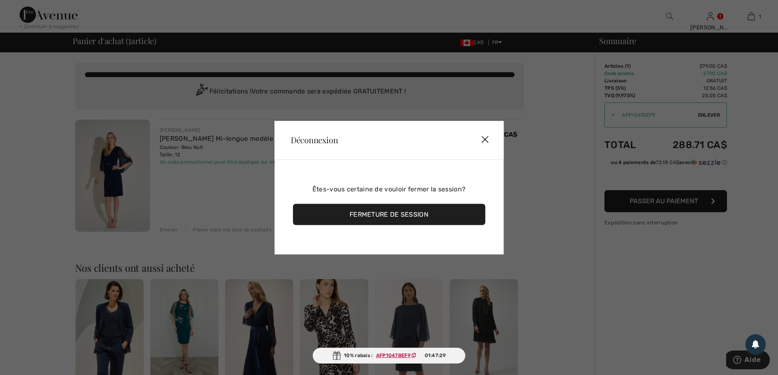
click at [395, 214] on div "Fermeture de session" at bounding box center [389, 214] width 192 height 21
